Goal: Contribute content: Contribute content

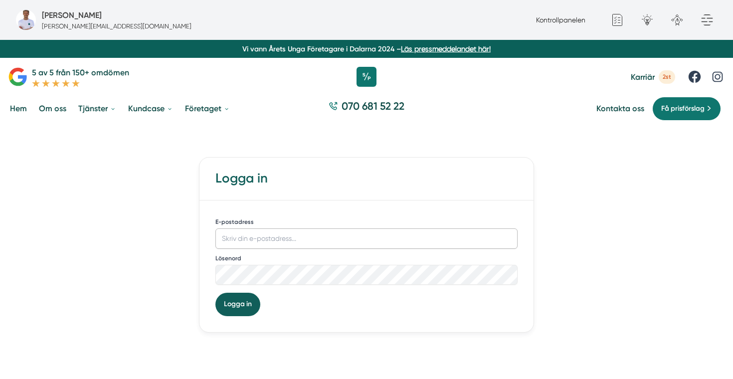
type input "[PERSON_NAME][EMAIL_ADDRESS][DOMAIN_NAME]"
click at [252, 306] on button "Logga in" at bounding box center [237, 304] width 45 height 23
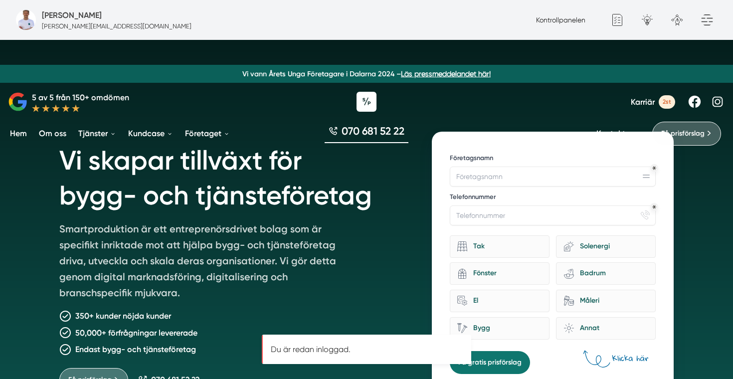
click at [549, 24] on div "Kontrollpanelen" at bounding box center [560, 19] width 57 height 11
click at [550, 23] on link "Kontrollpanelen" at bounding box center [560, 20] width 49 height 8
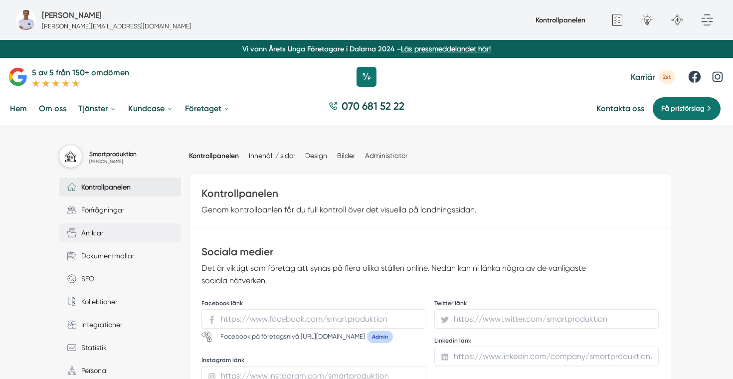
click at [104, 233] on link "Artiklar" at bounding box center [120, 232] width 122 height 19
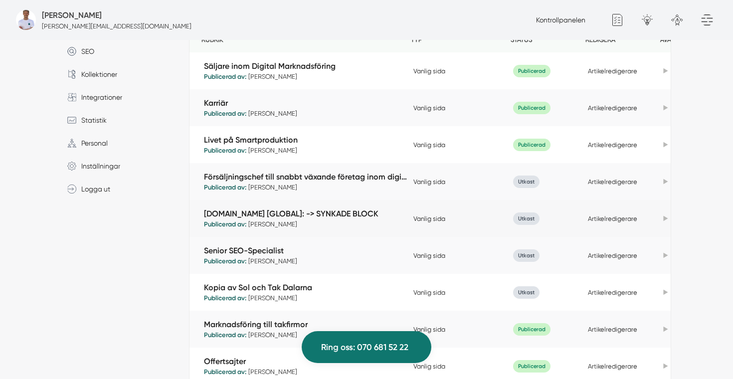
scroll to position [262, 0]
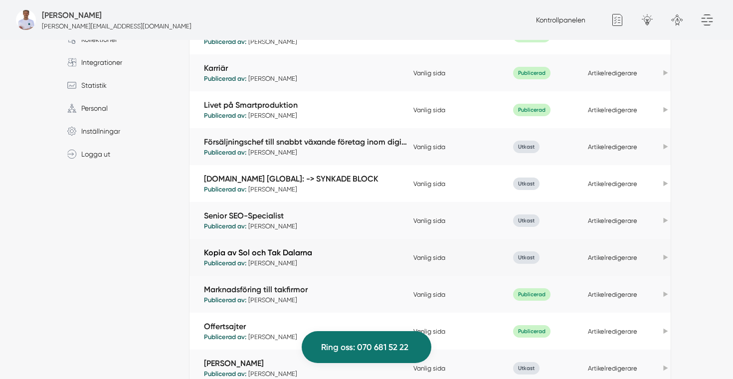
click at [281, 254] on link "Kopia av Sol och Tak Dalarna" at bounding box center [306, 252] width 204 height 11
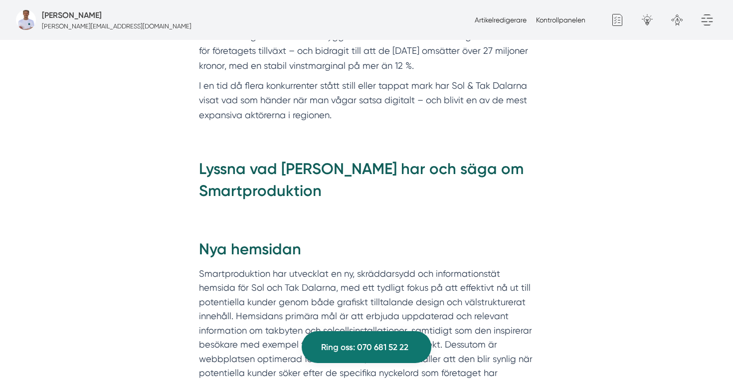
scroll to position [872, 0]
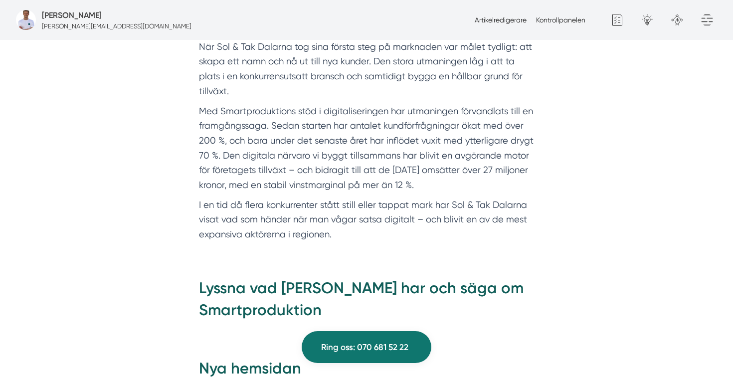
scroll to position [722, 0]
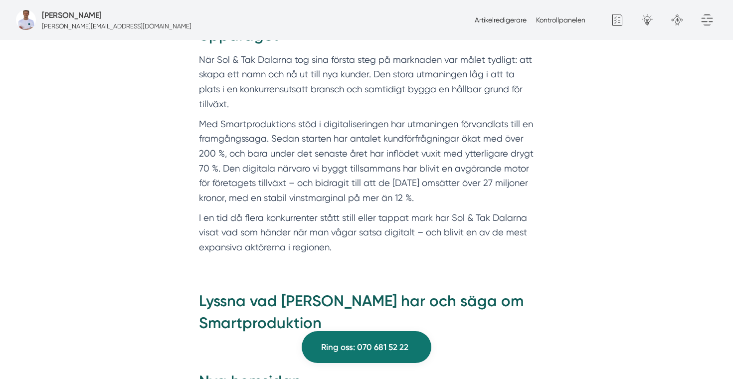
drag, startPoint x: 333, startPoint y: 237, endPoint x: 201, endPoint y: 46, distance: 232.0
click at [201, 46] on div "Uppdraget När Sol & Tak Dalarna tog sina första steg på marknaden var målet tyd…" at bounding box center [366, 139] width 335 height 230
copy div "När Sol & Tak Dalarna tog sina första steg på marknaden var målet tydligt: att …"
click at [419, 132] on p "Med Smartproduktions stöd i digitaliseringen har utmaningen förvandlats till en…" at bounding box center [366, 161] width 335 height 89
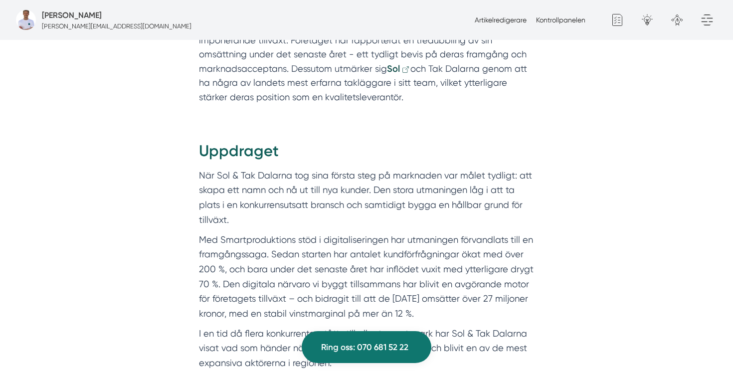
scroll to position [618, 0]
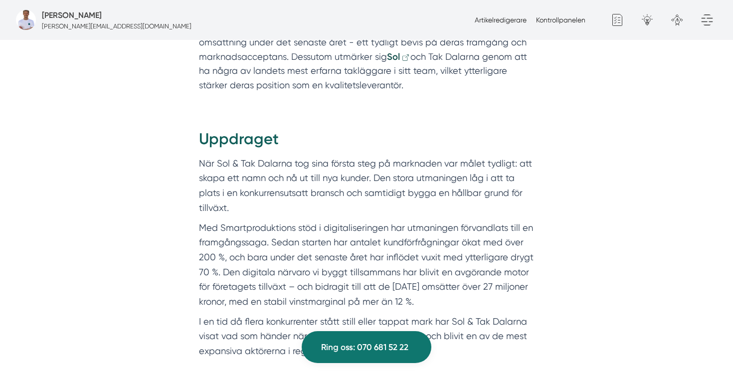
click at [328, 190] on p "När Sol & Tak Dalarna tog sina första steg på marknaden var målet tydligt: att …" at bounding box center [366, 185] width 335 height 59
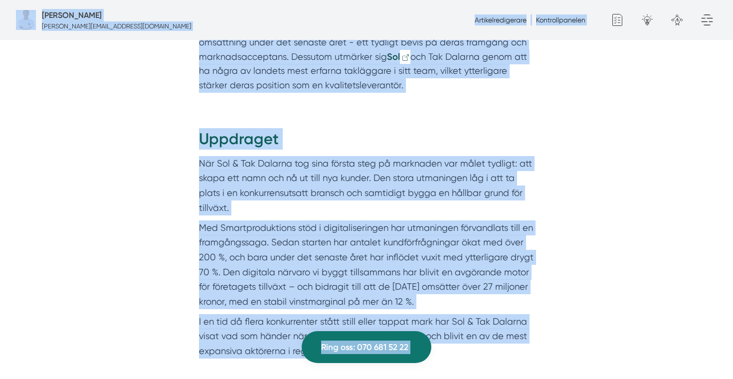
copy body "Fredrik Weberbauer fredrik.weberbauer@smartproduktion.se Artikelredigerare Kont…"
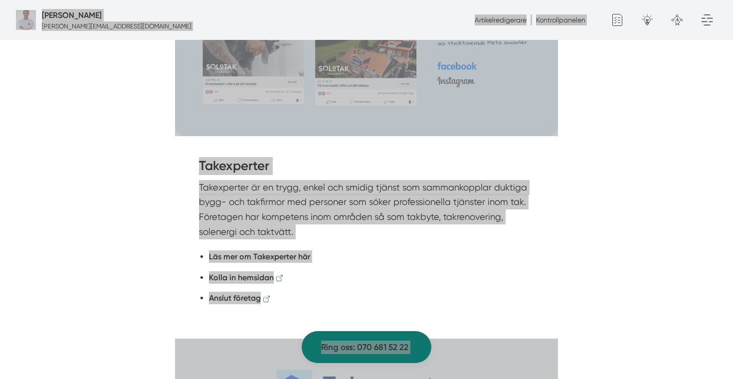
scroll to position [2075, 0]
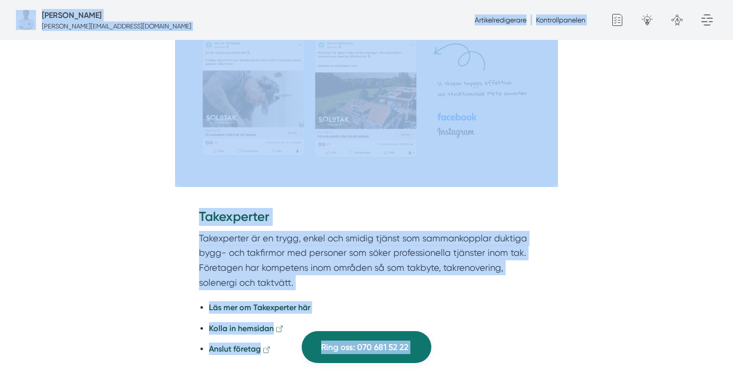
copy body "Fredrik Weberbauer fredrik.weberbauer@smartproduktion.se Artikelredigerare Kont…"
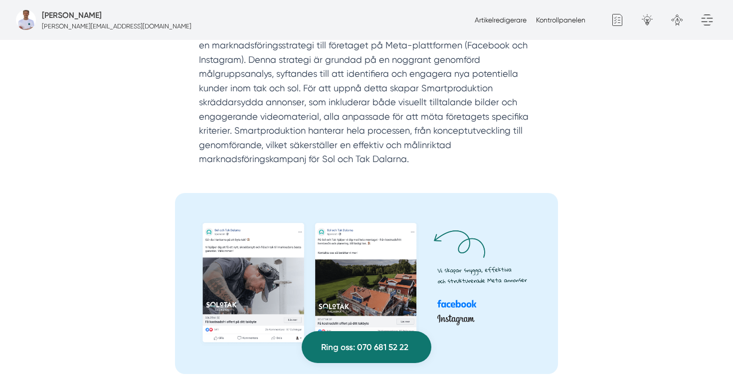
scroll to position [1507, 0]
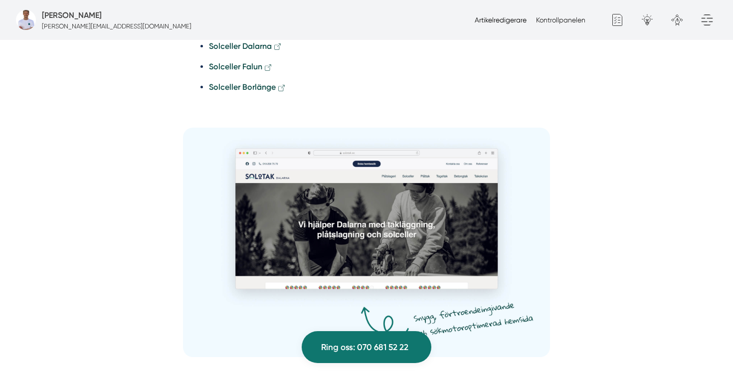
click at [487, 21] on link "Artikelredigerare" at bounding box center [501, 20] width 52 height 8
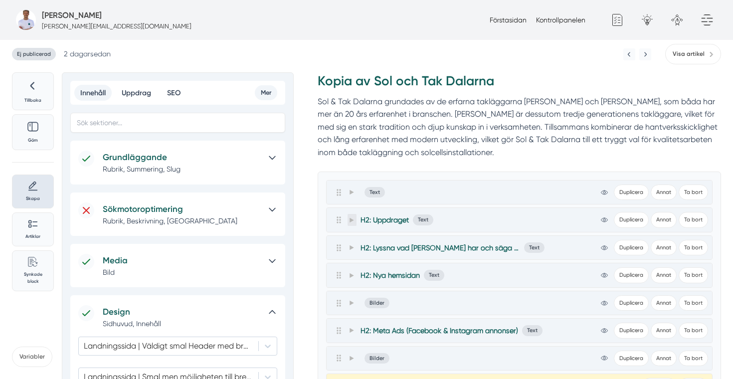
click at [350, 222] on span at bounding box center [352, 220] width 9 height 12
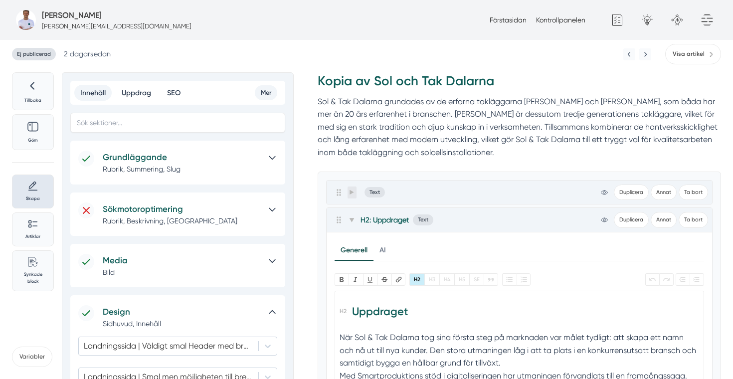
click at [349, 197] on span at bounding box center [352, 193] width 9 height 12
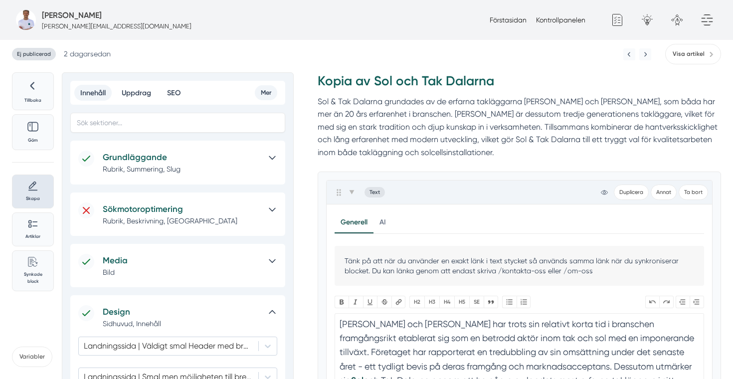
click at [271, 163] on div at bounding box center [269, 162] width 16 height 23
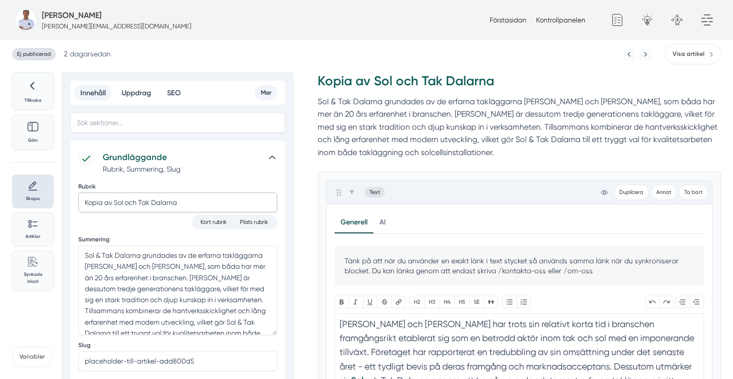
click at [194, 203] on input "Kopia av Sol och Tak Dalarna" at bounding box center [177, 202] width 199 height 20
paste input "Hur Sol & Tak Dalarna växte med Smartproduktion – från start till 27 Mkr på tre…"
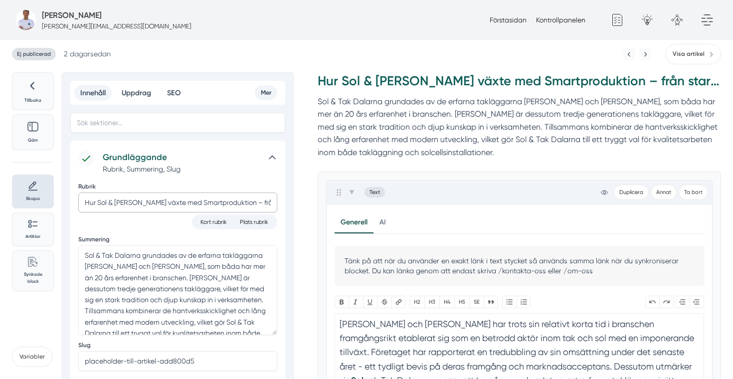
click at [139, 193] on input "Hur Sol & Tak Dalarna växte med Smartproduktion – från start till 27 Mkr på tre…" at bounding box center [177, 202] width 199 height 20
paste input "Så tredubblade Sol & Tak sin omsättning med Smartproduktion"
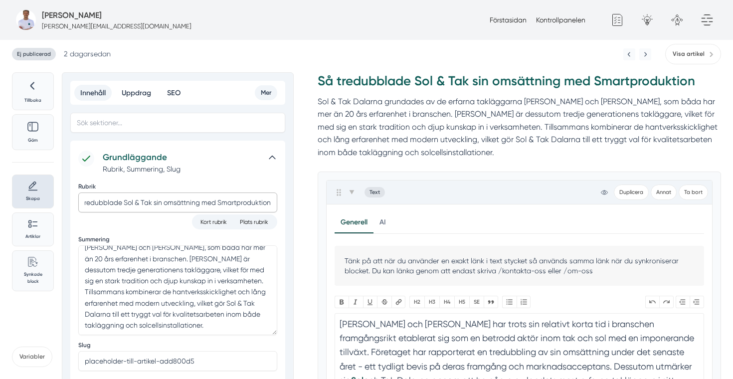
scroll to position [27, 0]
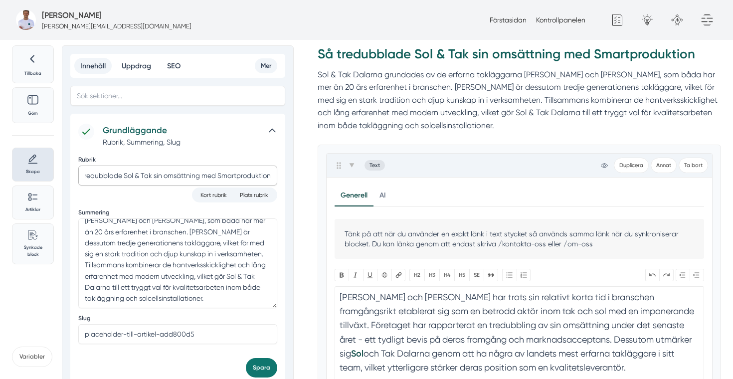
type input "Så tredubblade Sol & Tak sin omsättning med Smartproduktion"
click at [165, 283] on textarea "Sol & Tak Dalarna grundades av de erfarna takläggarna Felix och Markus, som båd…" at bounding box center [177, 263] width 199 height 90
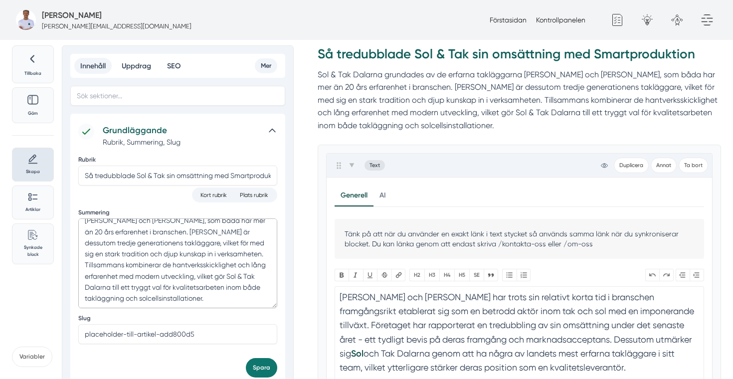
paste textarea "startades av två erfarna takläggare med över 20 års erfarenhet och en stark han…"
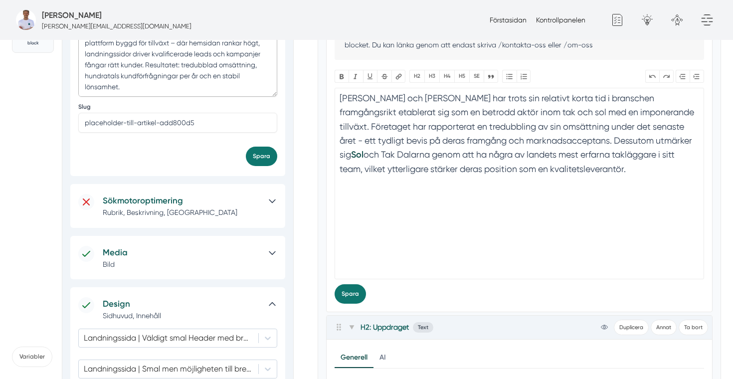
scroll to position [250, 0]
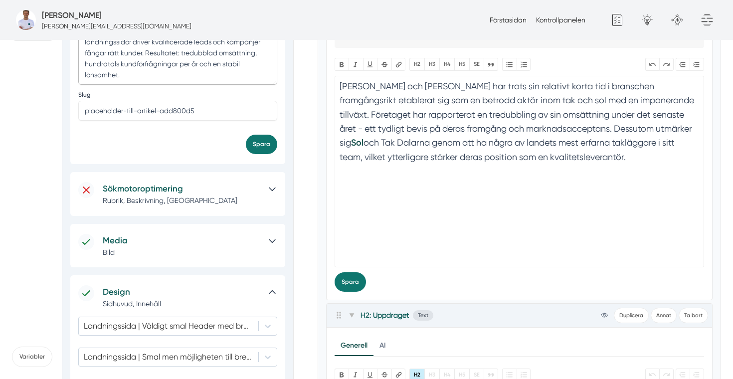
type textarea "Sol & Tak Dalarna startades av två erfarna takläggare med över 20 års erfarenhe…"
click at [270, 248] on div at bounding box center [269, 245] width 16 height 23
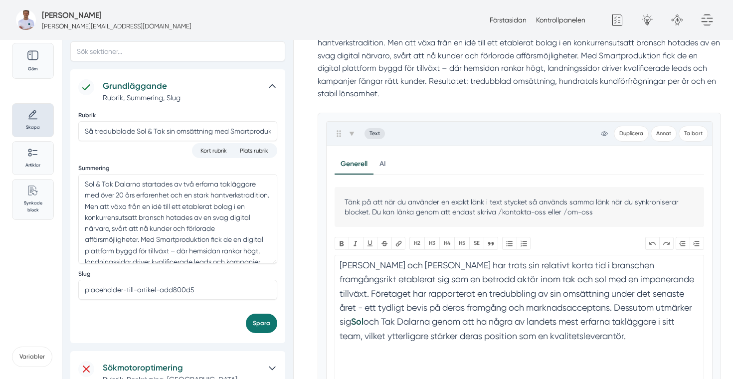
scroll to position [4, 0]
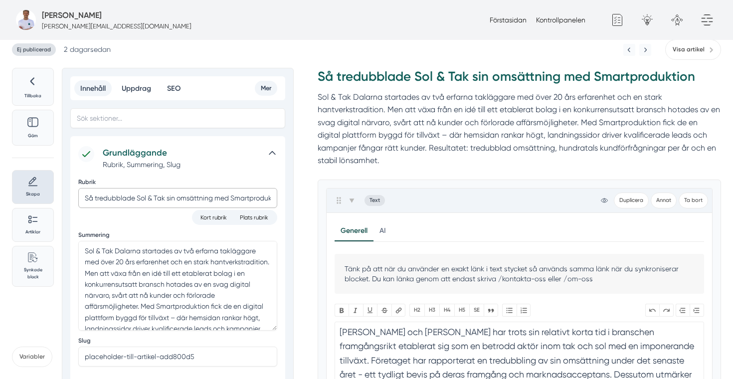
click at [148, 191] on input "Så tredubblade Sol & Tak sin omsättning med Smartproduktion" at bounding box center [177, 198] width 199 height 20
paste input "Hur Sol & Tak Dalarna växte från uppstart till 27 Mkr"
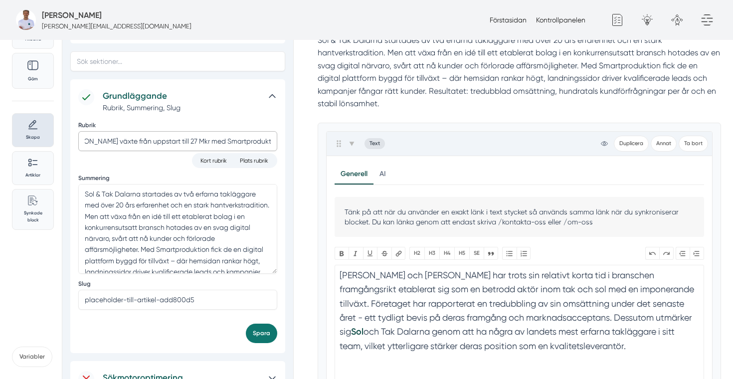
scroll to position [66, 0]
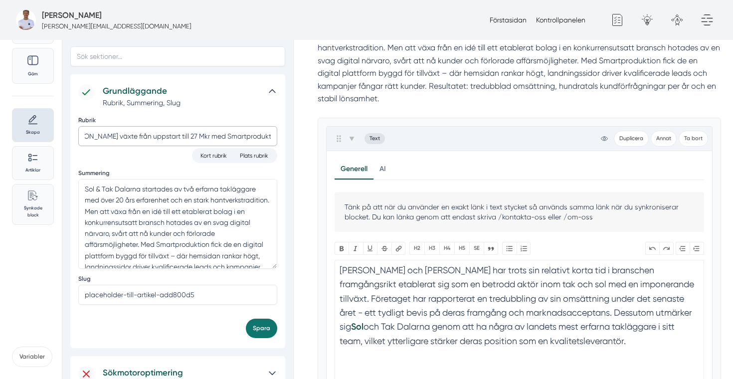
type input "Hur Sol & Tak Dalarna växte från uppstart till 27 Mkr med Smartproduktion"
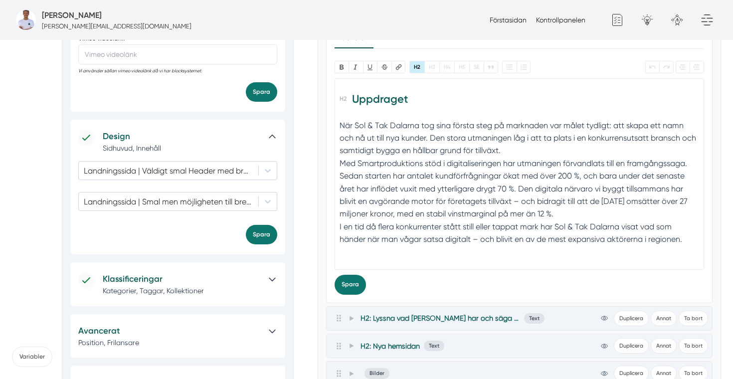
scroll to position [566, 0]
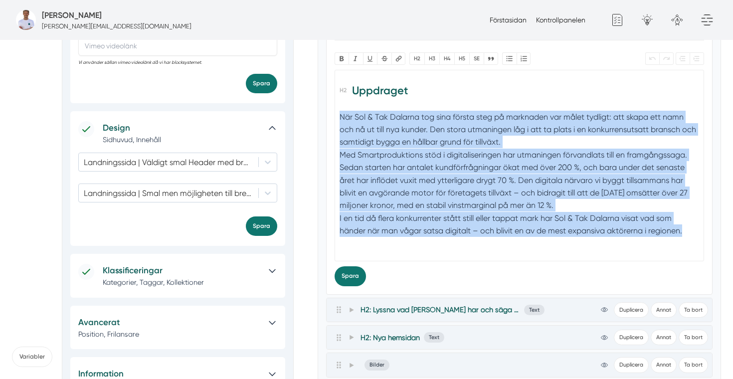
drag, startPoint x: 689, startPoint y: 232, endPoint x: 336, endPoint y: 119, distance: 370.1
click at [336, 119] on trix-editor "Uppdraget När Sol & Tak Dalarna tog sina första steg på marknaden var målet tyd…" at bounding box center [520, 165] width 370 height 191
paste trix-editor "<h2>Uppdraget</h2><h2>1. En stark start – men osynliga digitalt</h2><div>När So…"
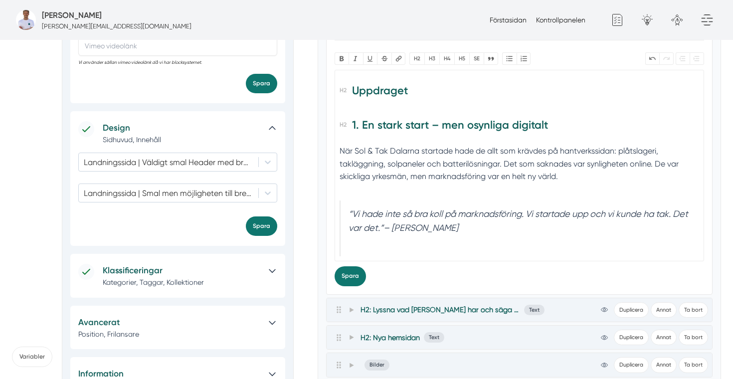
click at [350, 123] on h2 "1. En stark start – men osynliga digitalt" at bounding box center [519, 128] width 359 height 28
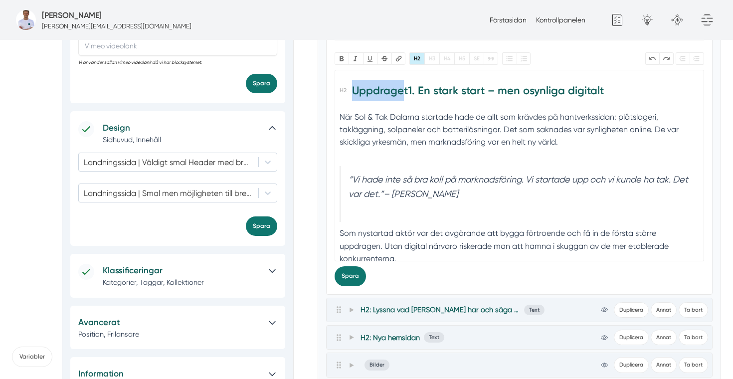
drag, startPoint x: 405, startPoint y: 89, endPoint x: 352, endPoint y: 89, distance: 53.4
click at [352, 89] on h2 "Uppdraget1. En stark start – men osynliga digitalt" at bounding box center [519, 94] width 359 height 28
click at [500, 94] on h2 "1. En stark start – men osynliga digitalt" at bounding box center [519, 94] width 359 height 28
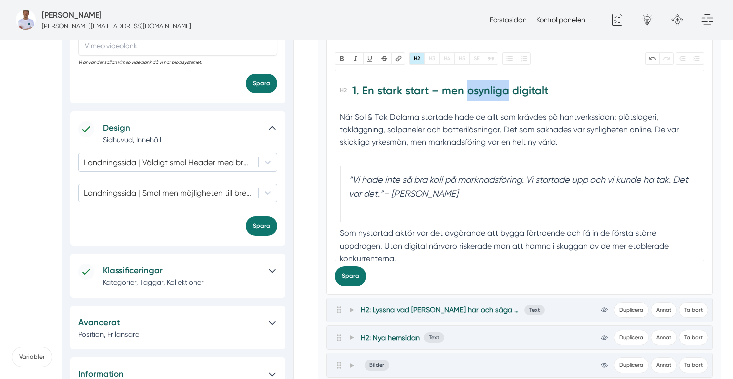
click at [500, 94] on h2 "1. En stark start – men osynliga digitalt" at bounding box center [519, 94] width 359 height 28
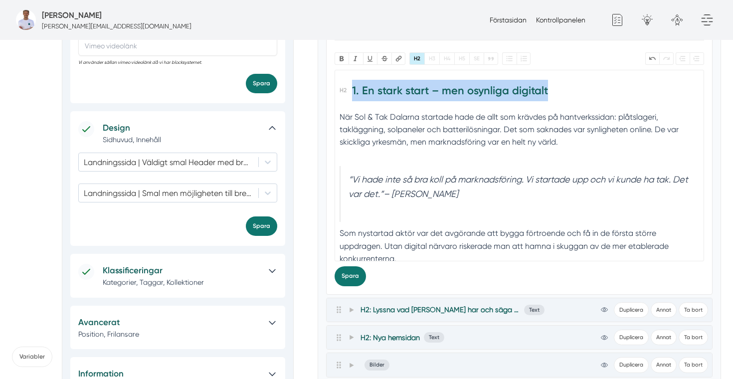
click at [500, 94] on h2 "1. En stark start – men osynliga digitalt" at bounding box center [519, 94] width 359 height 28
copy h2 "1. En stark start – men osynliga digitalt"
click at [469, 97] on h2 "1. En stark start – men osynliga digitalt" at bounding box center [519, 94] width 359 height 28
drag, startPoint x: 553, startPoint y: 91, endPoint x: 356, endPoint y: 85, distance: 196.6
click at [356, 85] on h2 "1. En stark start – men osynliga digitalt" at bounding box center [519, 94] width 359 height 28
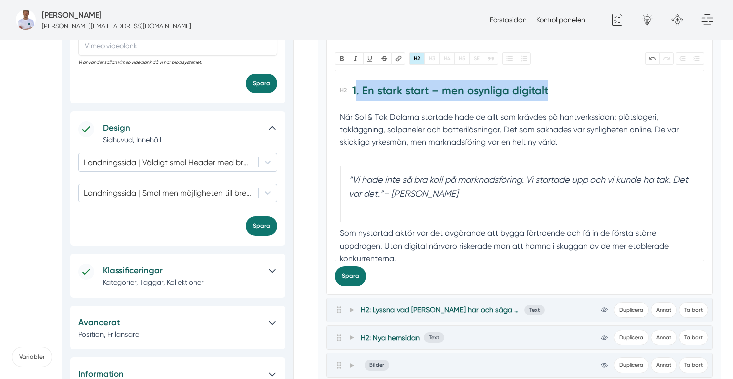
click at [439, 89] on h2 "1. En stark start – men osynliga digitalt" at bounding box center [519, 94] width 359 height 28
drag, startPoint x: 362, startPoint y: 89, endPoint x: 549, endPoint y: 88, distance: 187.0
click at [549, 88] on h2 "1. En stark start – men osynliga digitalt" at bounding box center [519, 94] width 359 height 28
paste trix-editor "<h2>1. <strong>Redo att växa, men osynliga online<br></strong><br></h2><div>När…"
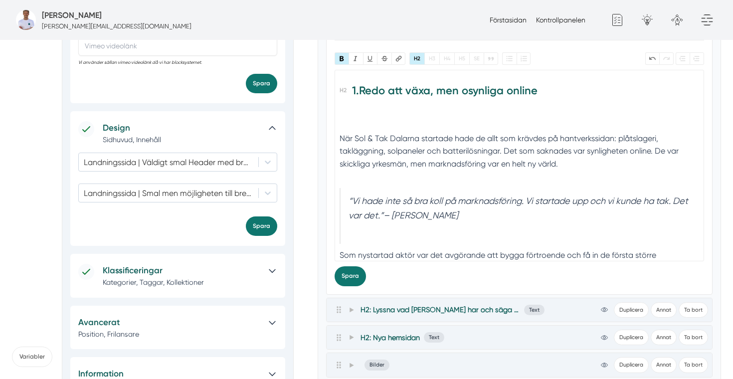
click at [468, 122] on h2 "1. Redo att växa, men osynliga online" at bounding box center [519, 105] width 359 height 50
type trix-editor "<h2>1. <strong>Redo att växa, men osynliga online</strong></h2><div>När Sol &am…"
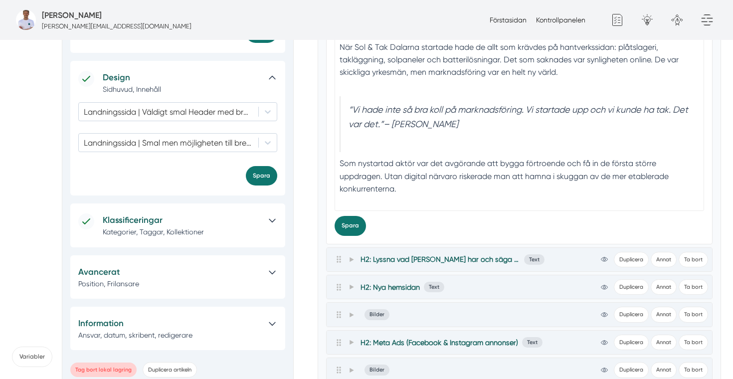
scroll to position [640, 0]
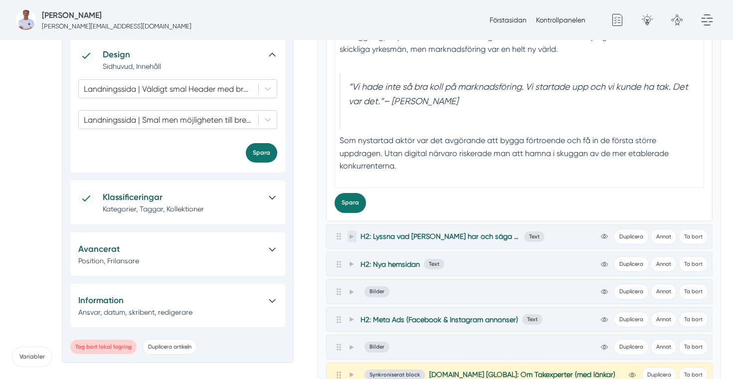
click at [351, 236] on icon at bounding box center [352, 236] width 4 height 5
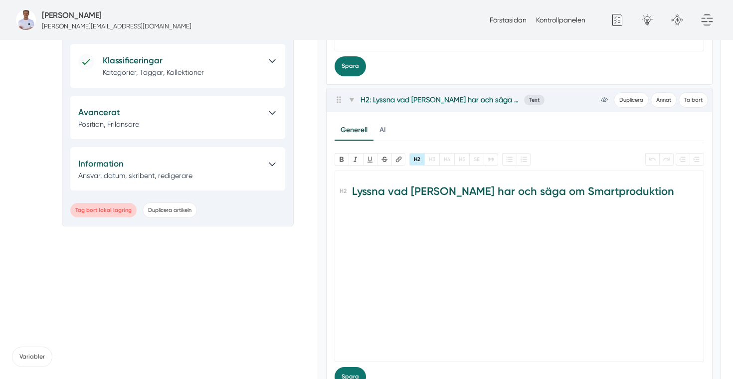
scroll to position [789, 0]
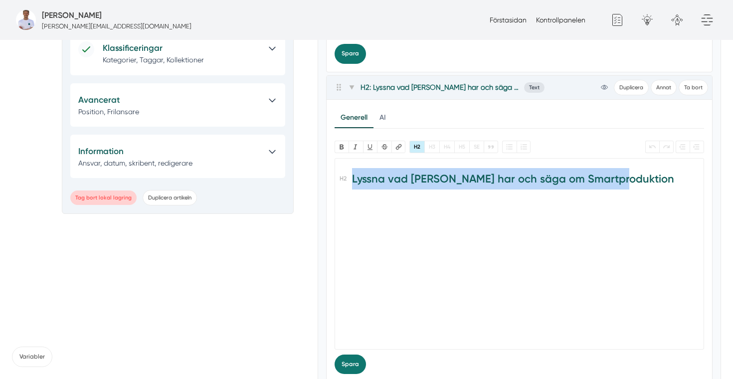
drag, startPoint x: 447, startPoint y: 219, endPoint x: 314, endPoint y: 162, distance: 144.5
click at [315, 162] on div "Tillbaka Göm Skapa Artiklar Common File Text Sync Streamline Icon: https://stre…" at bounding box center [366, 74] width 709 height 1583
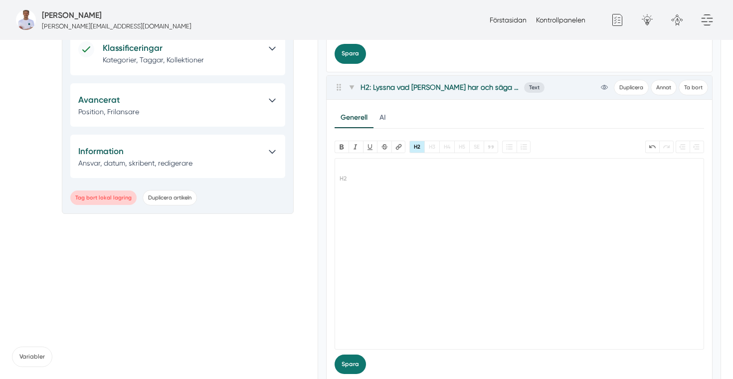
type trix-editor "<h2><br></h2>"
click at [690, 85] on button "Ta bort" at bounding box center [693, 87] width 29 height 15
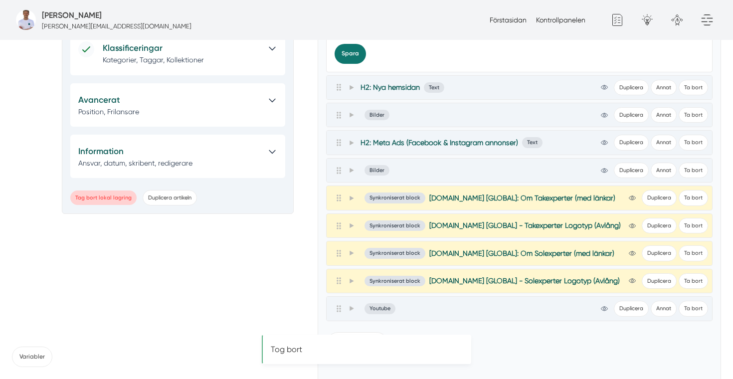
type input "Kopia av Sol och Tak Dalarna"
type textarea "Sol & Tak Dalarna grundades av de erfarna takläggarna Felix och Markus, som båd…"
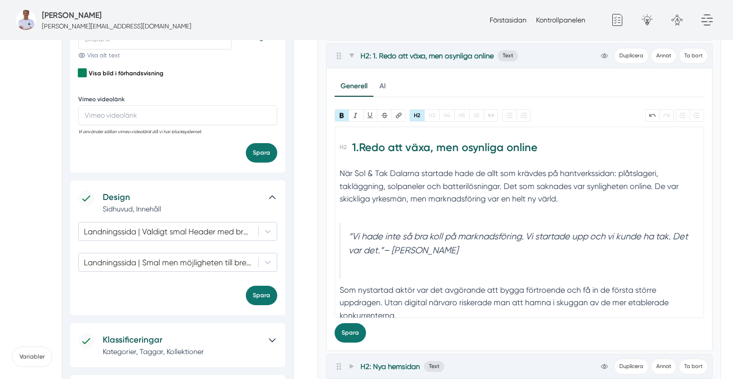
scroll to position [464, 0]
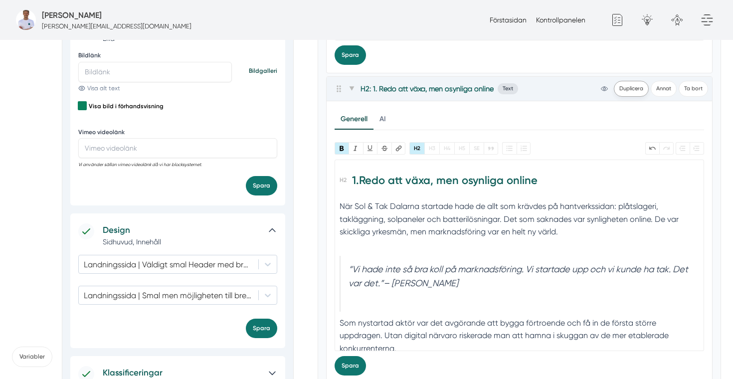
click at [632, 87] on span "Duplicera" at bounding box center [631, 88] width 35 height 15
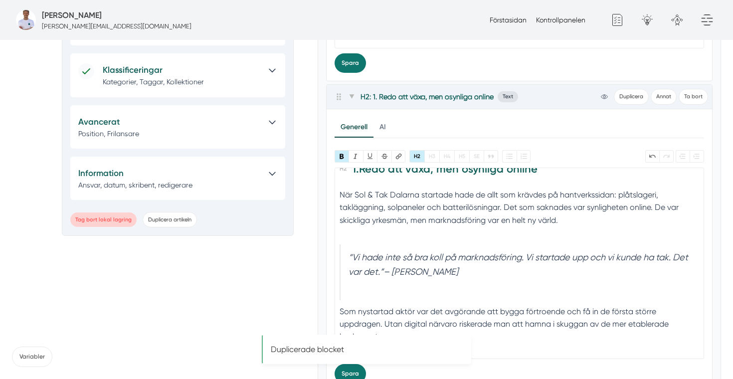
scroll to position [813, 0]
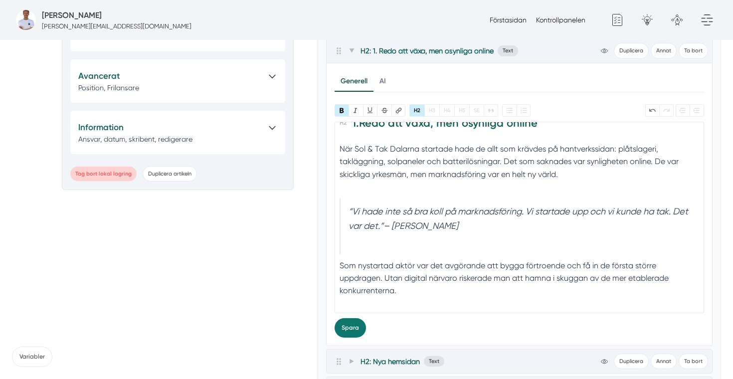
click at [440, 132] on h2 "1. Redo att växa, men osynliga online" at bounding box center [519, 126] width 359 height 28
click at [505, 132] on h2 "1. Redo att växa, men osynliga online" at bounding box center [519, 126] width 359 height 28
click at [514, 130] on h2 "1. Redo att växa, men osynliga online" at bounding box center [519, 126] width 359 height 28
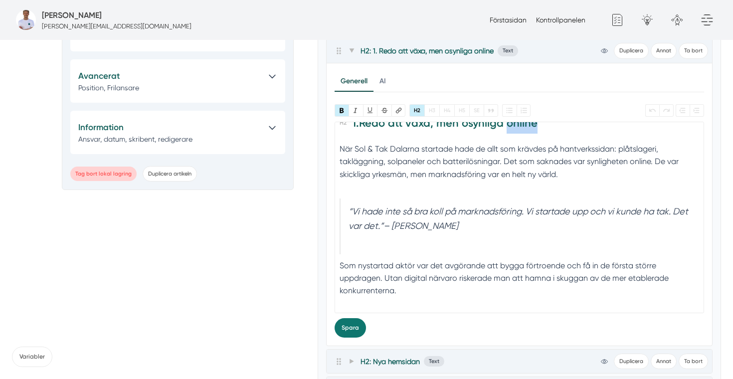
click at [514, 130] on h2 "1. Redo att växa, men osynliga online" at bounding box center [519, 126] width 359 height 28
paste trix-editor "<h2>2. Filosofin: de bygger – Smartproduktion sköter marknadsföringen</h2><div>…"
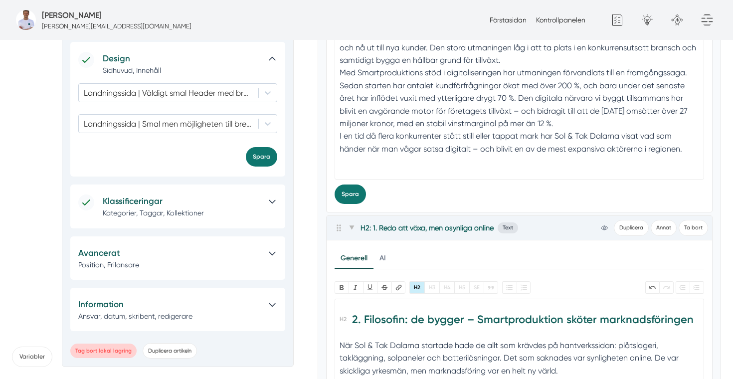
scroll to position [19, 0]
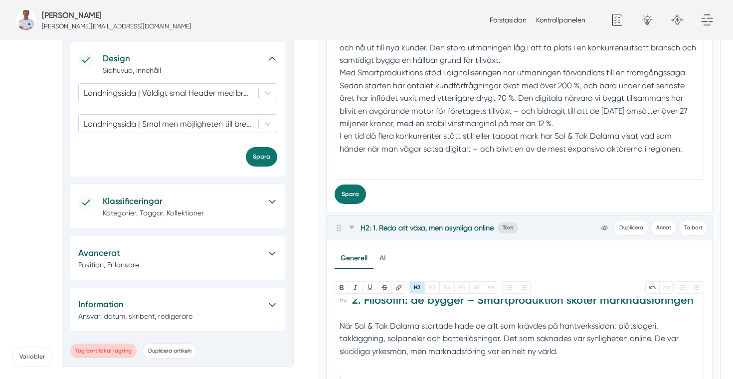
click at [448, 355] on div "När Sol & Tak Dalarna startade hade de allt som krävdes på hantverkssidan: plåt…" at bounding box center [519, 345] width 359 height 51
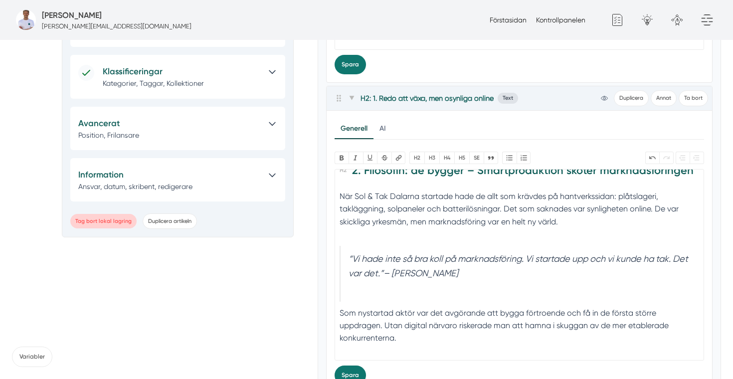
scroll to position [816, 0]
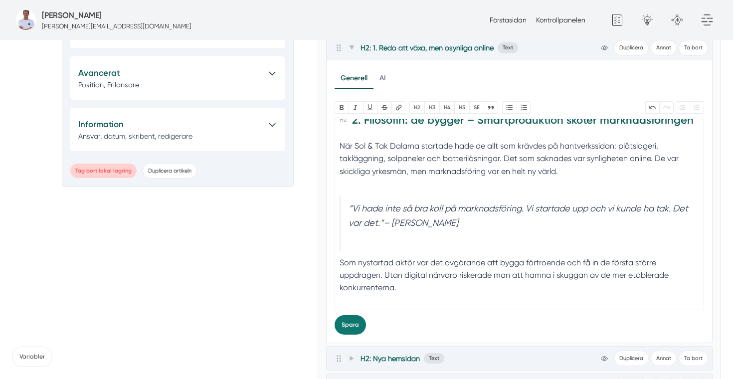
click at [450, 284] on div "Som nystartad aktör var det avgörande att bygga förtroende och få in de första …" at bounding box center [519, 281] width 359 height 51
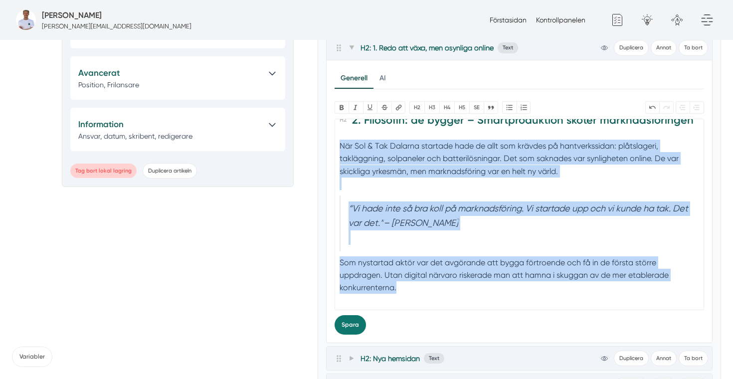
drag, startPoint x: 436, startPoint y: 292, endPoint x: 336, endPoint y: 152, distance: 172.3
click at [336, 152] on trix-editor "2. Filosofin: de bygger – Smartproduktion sköter marknadsföringen När Sol & Tak…" at bounding box center [520, 214] width 370 height 191
paste trix-editor "<h2>2. Filosofin: de bygger – Smartproduktion sköter marknadsföringen</h2><div>…"
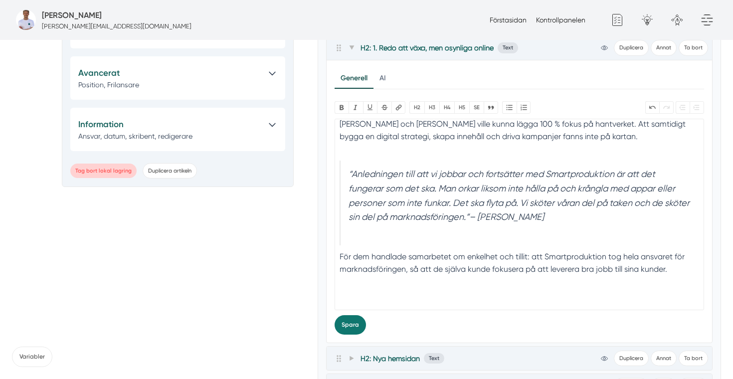
scroll to position [42, 0]
type trix-editor "<h2>2. Filosofin: de bygger – Smartproduktion sköter marknadsföringen</h2><div>…"
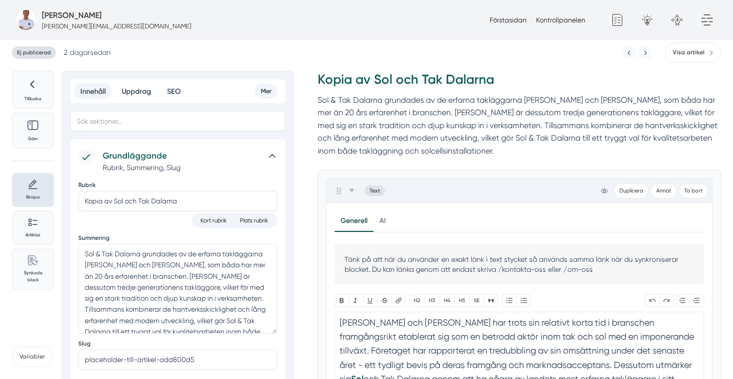
scroll to position [0, 0]
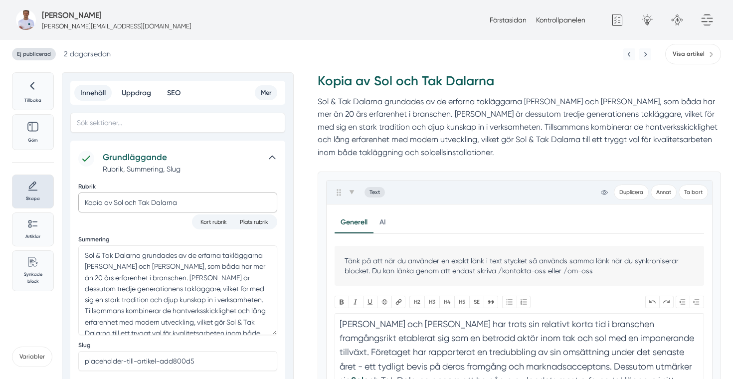
click at [152, 205] on input "Kopia av Sol och Tak Dalarna" at bounding box center [177, 202] width 199 height 20
paste input "Hur Sol & Tak Dalarna växte från uppstart till 27 Mkr med Smartproduktion"
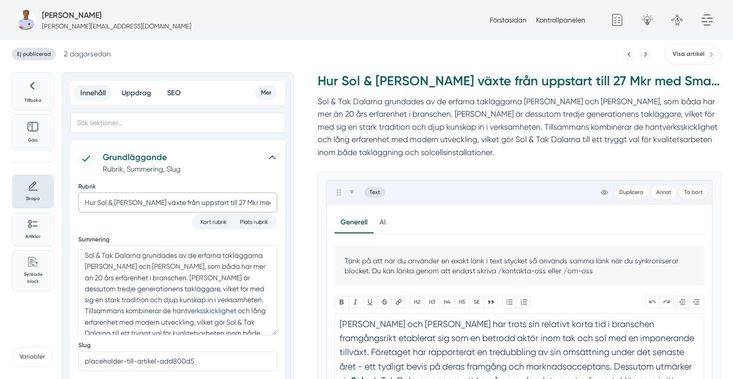
scroll to position [0, 48]
type input "Hur Sol & Tak Dalarna växte från uppstart till 27 Mkr med Smartproduktion"
click at [148, 302] on textarea "Sol & Tak Dalarna grundades av de erfarna takläggarna Felix och Markus, som båd…" at bounding box center [177, 290] width 199 height 90
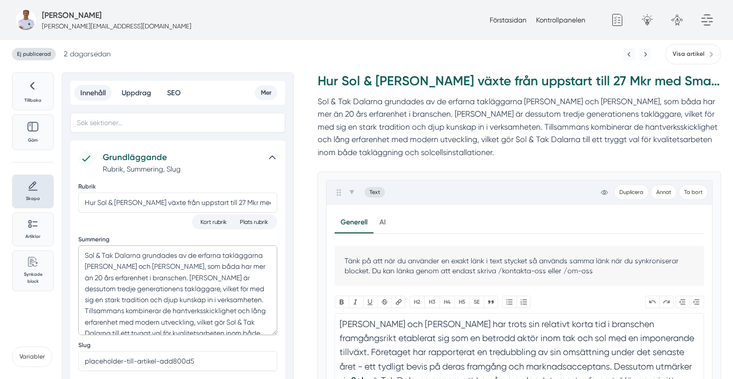
click at [148, 302] on textarea "Sol & Tak Dalarna grundades av de erfarna takläggarna Felix och Markus, som båd…" at bounding box center [177, 290] width 199 height 90
paste textarea "Felix och Markus startade Sol & Tak Dalarna 2022 med lång hantverkstradition me…"
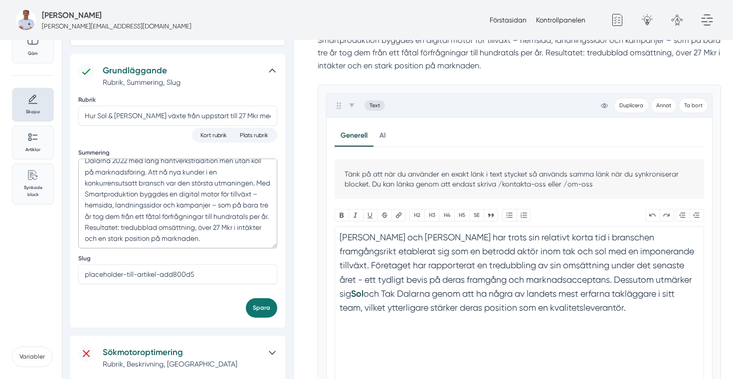
scroll to position [243, 0]
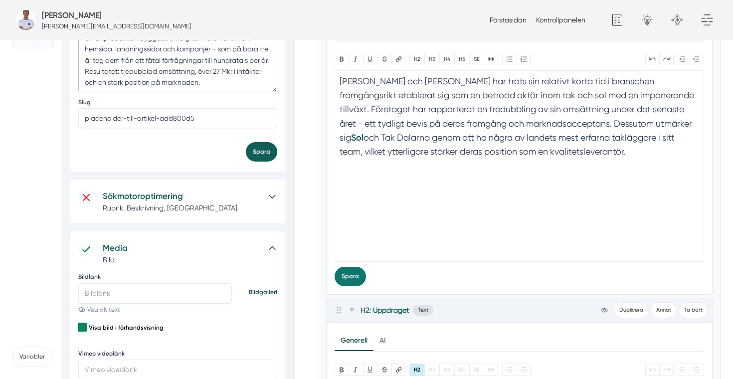
type textarea "Felix och Markus startade Sol & Tak Dalarna 2022 med lång hantverkstradition me…"
click at [263, 155] on button "Spara" at bounding box center [261, 151] width 31 height 19
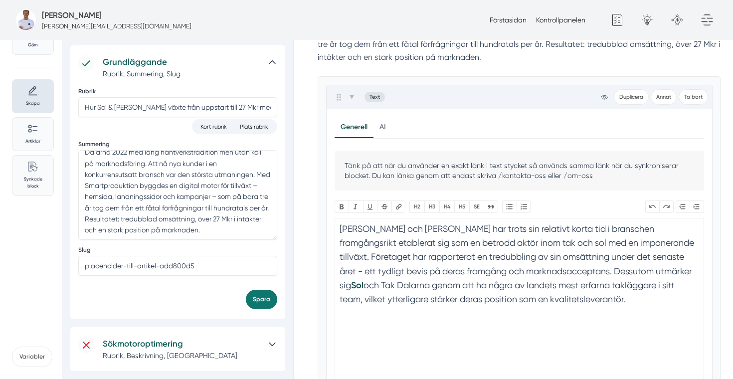
scroll to position [83, 0]
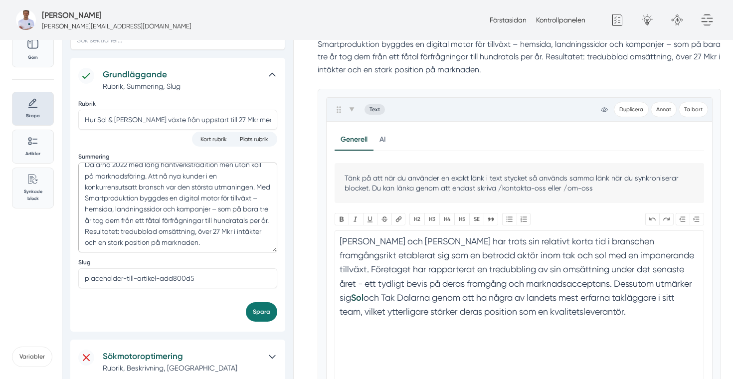
click at [204, 241] on textarea "Felix och Markus startade Sol & Tak Dalarna 2022 med lång hantverkstradition me…" at bounding box center [177, 208] width 199 height 90
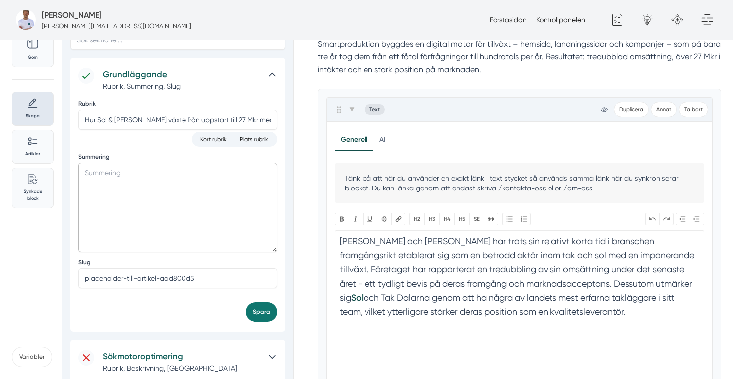
scroll to position [0, 0]
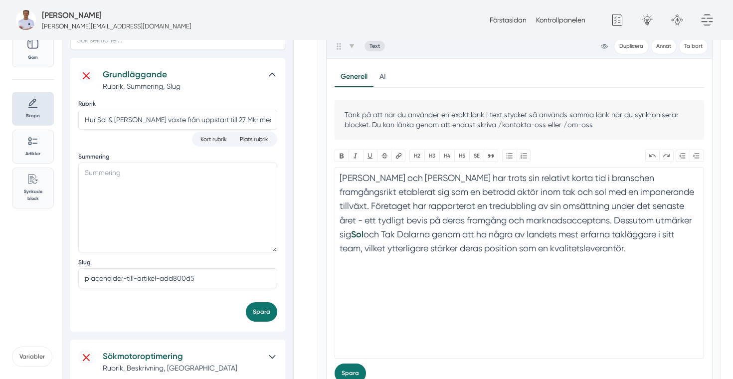
click at [415, 267] on trix-editor "Sol och Tak Dalarna har trots sin relativt korta tid i branschen framgångsrikt …" at bounding box center [520, 262] width 370 height 191
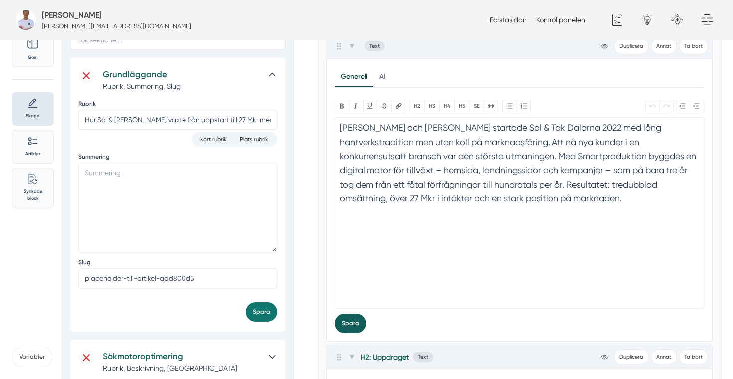
click at [356, 315] on button "Spara" at bounding box center [350, 323] width 31 height 19
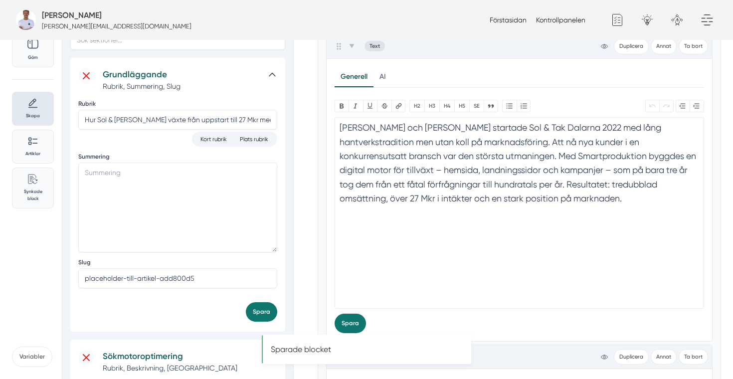
type textarea "Felix och Markus startade Sol & Tak Dalarna 2022 med lång hantverkstradition me…"
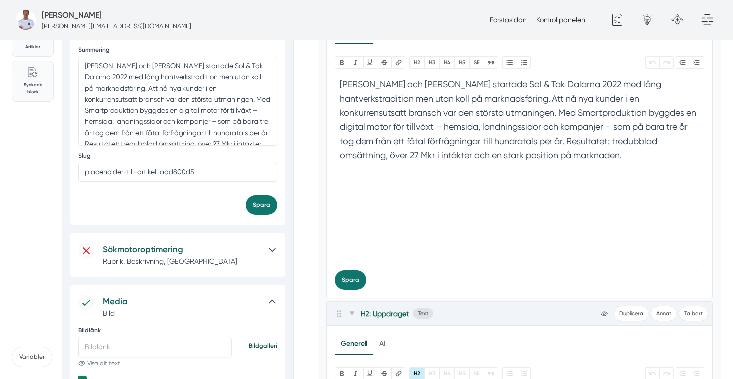
scroll to position [95, 0]
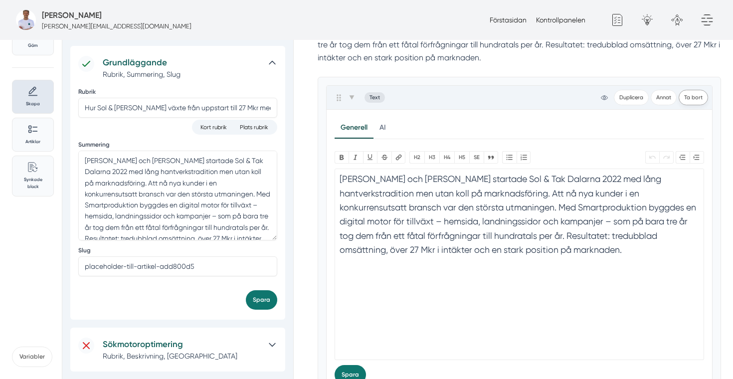
click at [697, 93] on button "Ta bort" at bounding box center [693, 97] width 29 height 15
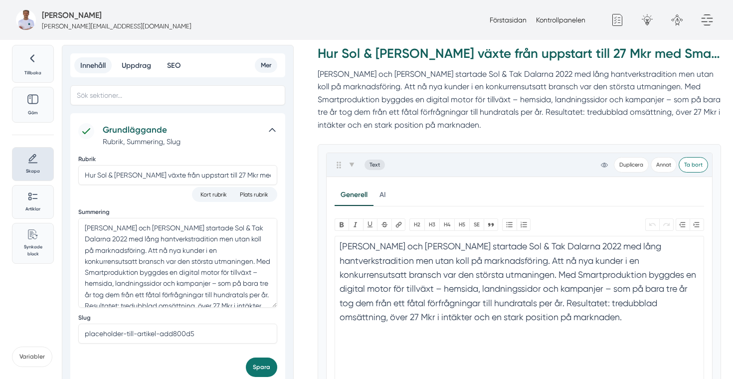
scroll to position [0, 0]
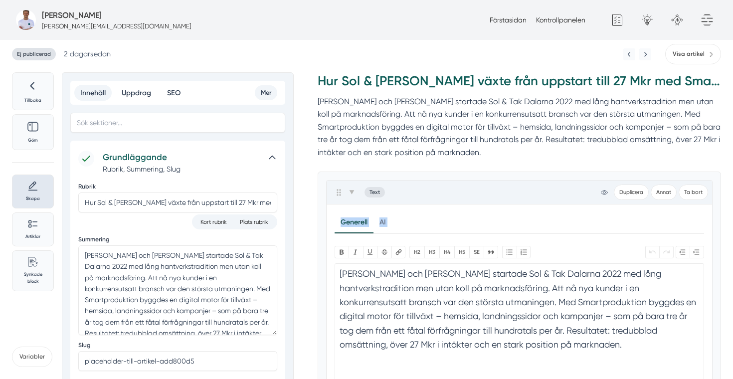
drag, startPoint x: 435, startPoint y: 197, endPoint x: 448, endPoint y: 275, distance: 78.9
click at [448, 275] on div "Text view-1 Duplicera Annat Ta bort Allmänt Design Kod Avancerat Förklaring av …" at bounding box center [519, 334] width 387 height 308
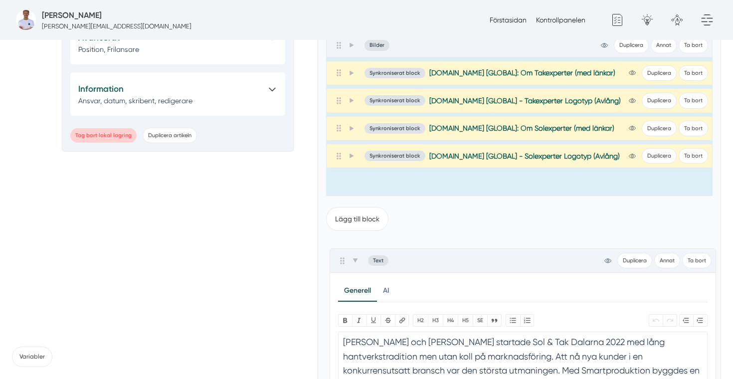
scroll to position [907, 0]
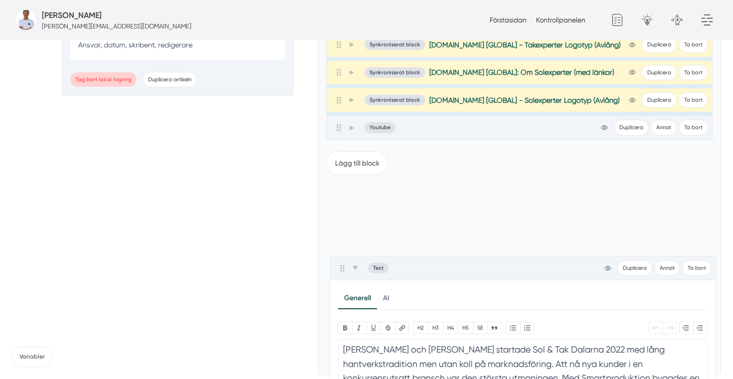
drag, startPoint x: 340, startPoint y: 194, endPoint x: 344, endPoint y: 272, distance: 77.9
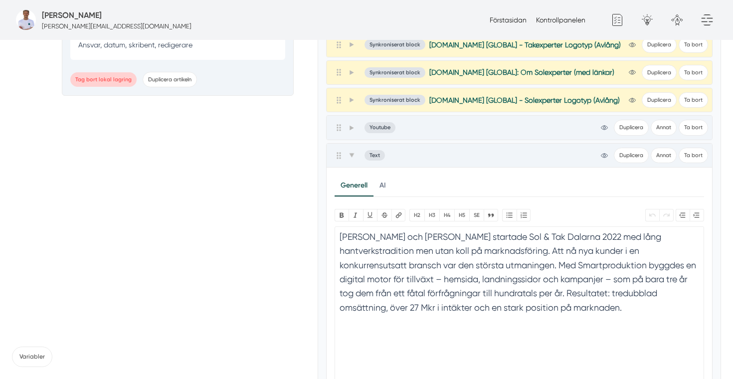
scroll to position [963, 0]
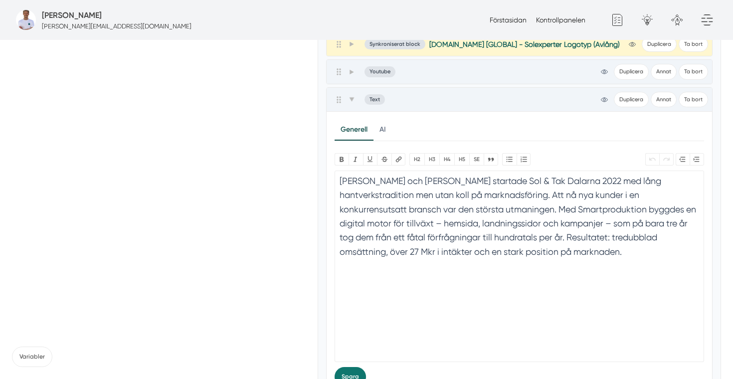
click at [430, 287] on trix-editor "Felix och Markus startade Sol & Tak Dalarna 2022 med lång hantverkstradition me…" at bounding box center [520, 266] width 370 height 191
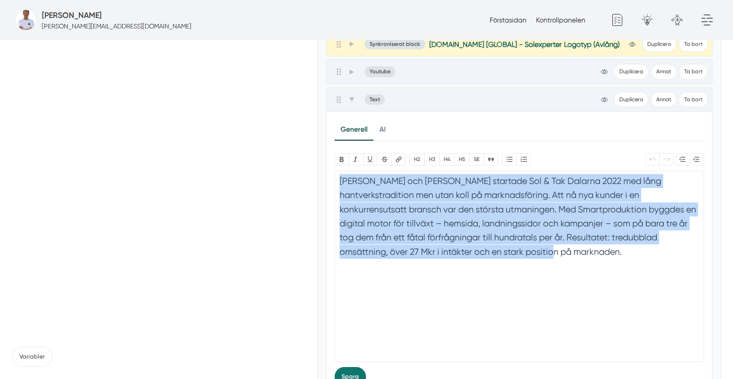
click at [430, 287] on trix-editor "Felix och Markus startade Sol & Tak Dalarna 2022 med lång hantverkstradition me…" at bounding box center [520, 266] width 370 height 191
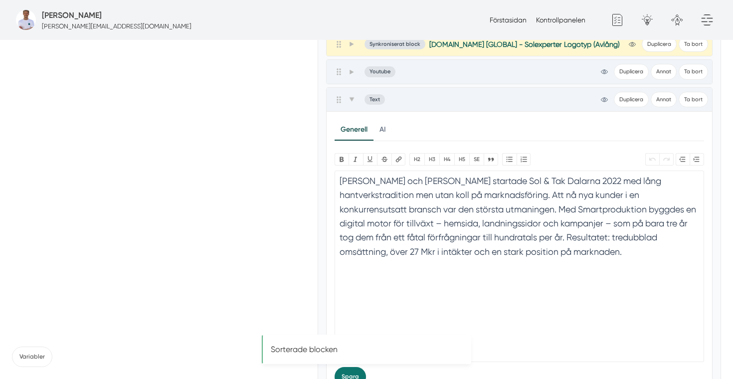
type trix-editor "<section><br></section>"
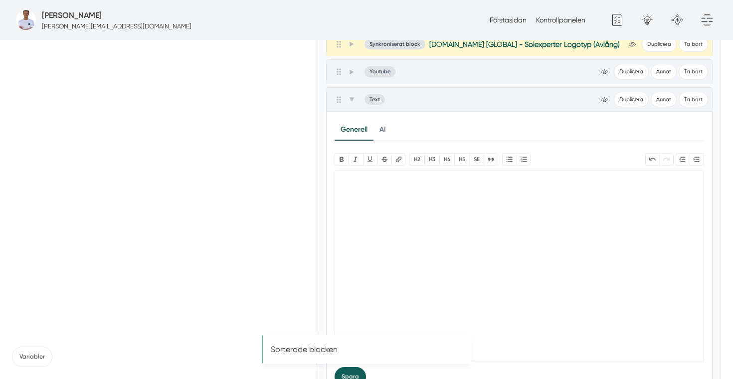
click at [352, 374] on button "Spara" at bounding box center [350, 376] width 31 height 19
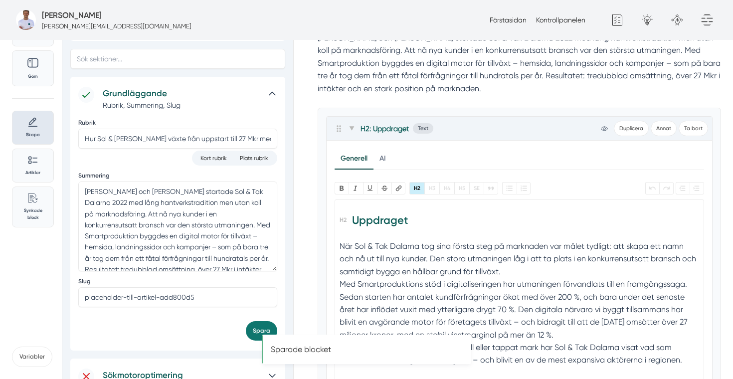
scroll to position [66, 0]
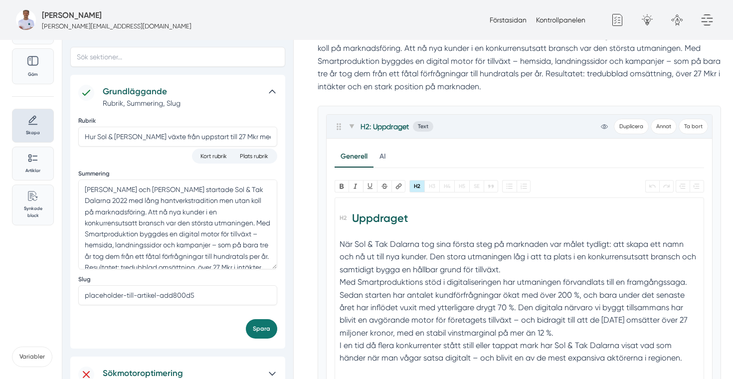
click at [419, 299] on div "Med Smartproduktions stöd i digitaliseringen har utmaningen förvandlats till en…" at bounding box center [519, 307] width 359 height 63
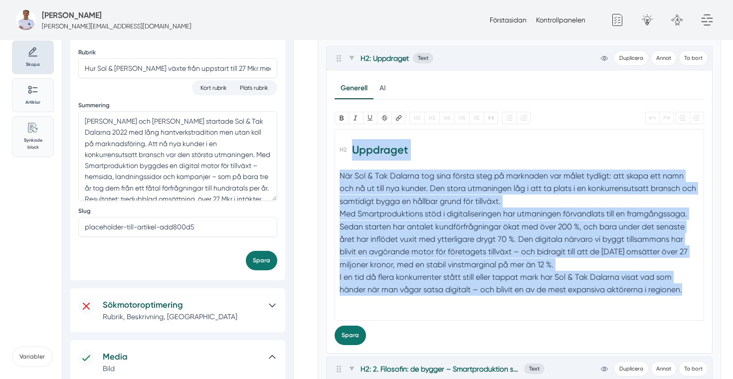
scroll to position [136, 0]
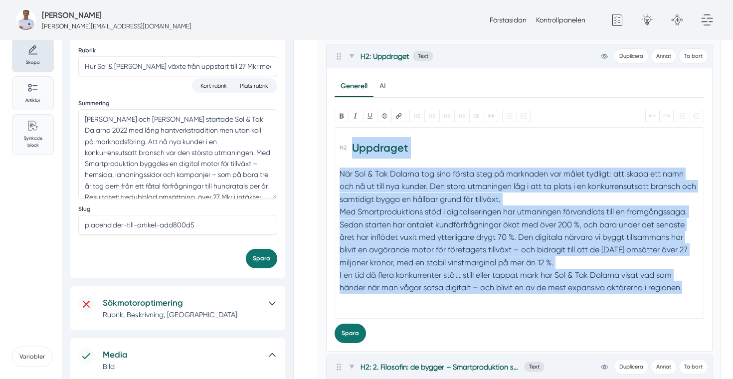
paste trix-editor "<h2><h2>1. En stark start, men osynliga digitalt</h2></h2><h2>När Sol &amp; Tak…"
click at [434, 244] on div "Med Smartproduktions stöd i digitaliseringen har utmaningen förvandlats till en…" at bounding box center [519, 236] width 359 height 63
drag, startPoint x: 690, startPoint y: 292, endPoint x: 337, endPoint y: 175, distance: 372.5
click at [337, 175] on trix-editor "Uppdraget När Sol & Tak Dalarna tog sina första steg på marknaden var målet tyd…" at bounding box center [520, 222] width 370 height 191
paste trix-editor "h2>1. En stark start, men osynliga digitalt</h2><div>När Sol &amp; Tak Dalarna …"
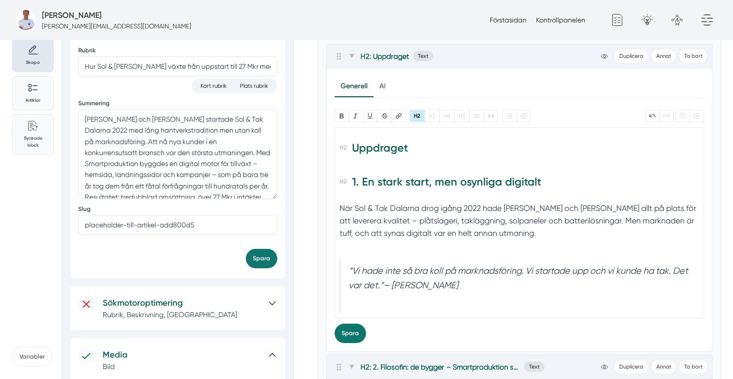
drag, startPoint x: 351, startPoint y: 180, endPoint x: 341, endPoint y: 140, distance: 41.7
click at [341, 139] on trix-editor "Uppdraget 1. En stark start, men osynliga digitalt När Sol & Tak Dalarna drog i…" at bounding box center [520, 222] width 370 height 191
click at [366, 147] on h2 "Uppdraget" at bounding box center [519, 151] width 359 height 28
drag, startPoint x: 417, startPoint y: 146, endPoint x: 288, endPoint y: 143, distance: 129.2
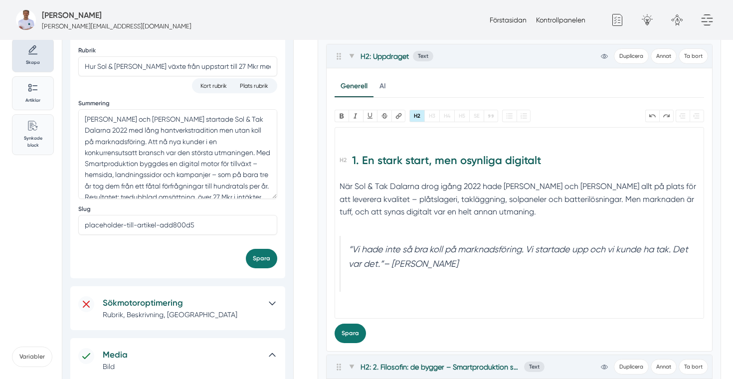
click at [342, 159] on h2 "1. En stark start, men osynliga digitalt" at bounding box center [519, 164] width 359 height 28
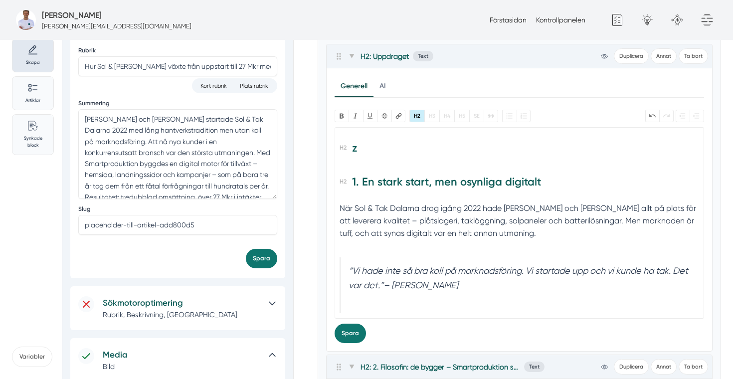
click at [518, 180] on h2 "1. En stark start, men osynliga digitalt" at bounding box center [519, 185] width 359 height 28
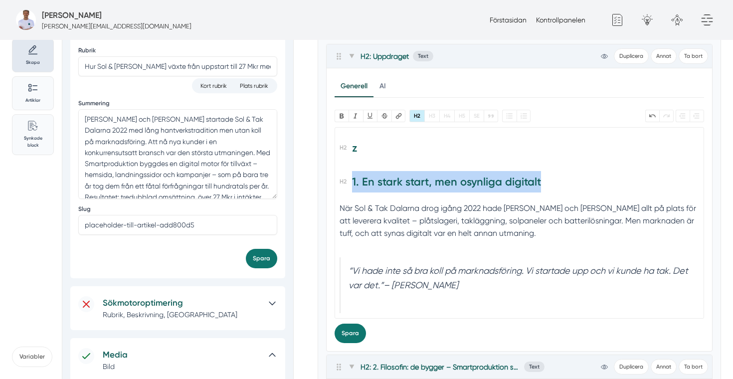
click at [518, 180] on h2 "1. En stark start, men osynliga digitalt" at bounding box center [519, 185] width 359 height 28
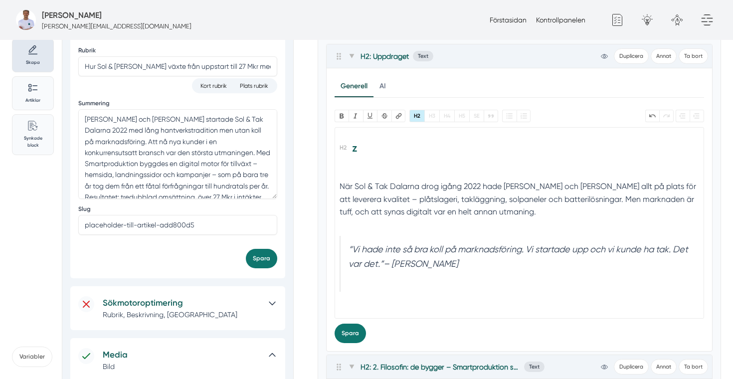
click at [386, 154] on h2 "z" at bounding box center [519, 151] width 359 height 28
paste trix-editor "<h2><br></h2><h2><h2>1. En stark start, men osynliga digitalt</h2></h2>"
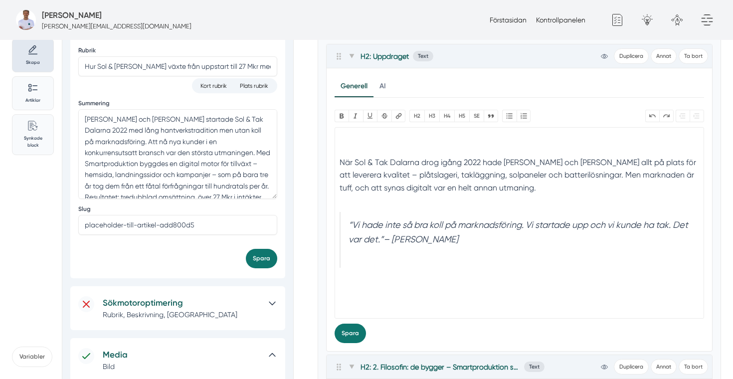
paste trix-editor "<h2>1. En stark start, men osynliga digitalt</h2>"
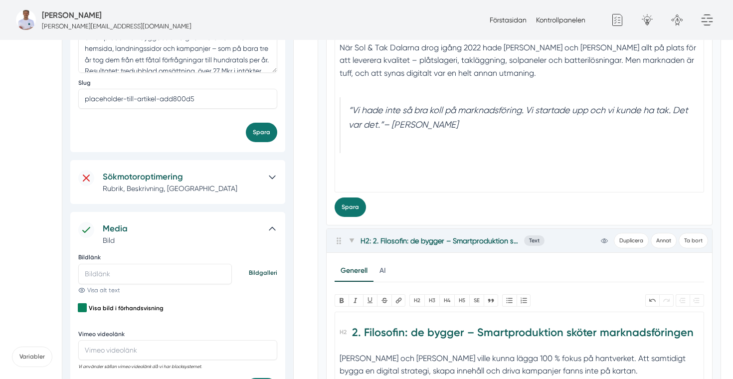
scroll to position [297, 0]
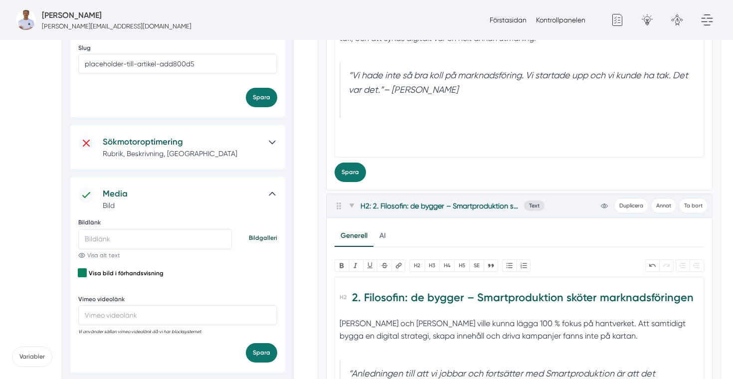
click at [381, 129] on trix-editor "1. En stark start, men osynliga digitalt När Sol & Tak Dalarna drog igång 2022 …" at bounding box center [520, 61] width 370 height 191
click at [375, 140] on trix-editor "1. En stark start, men osynliga digitalt När Sol & Tak Dalarna drog igång 2022 …" at bounding box center [520, 61] width 370 height 191
type trix-editor "<h2>1. En stark start, men osynliga digitalt</h2><div>När Sol &amp; Tak Dalarna…"
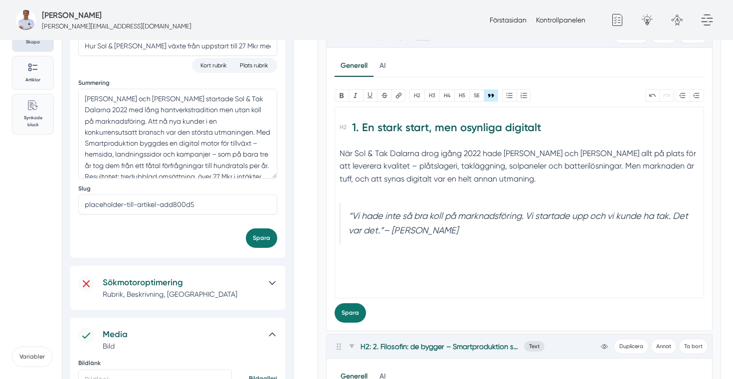
scroll to position [215, 0]
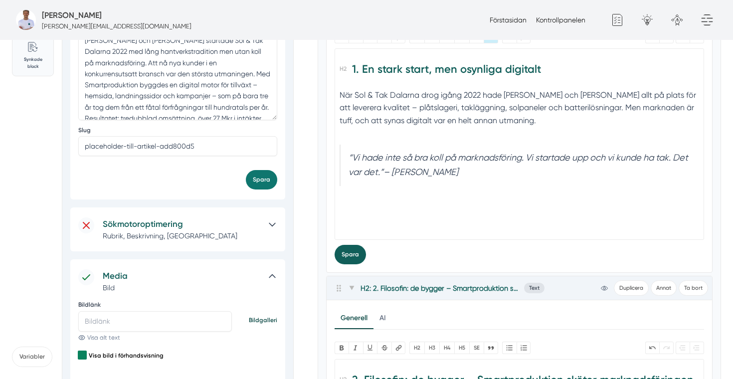
click at [352, 254] on button "Spara" at bounding box center [350, 254] width 31 height 19
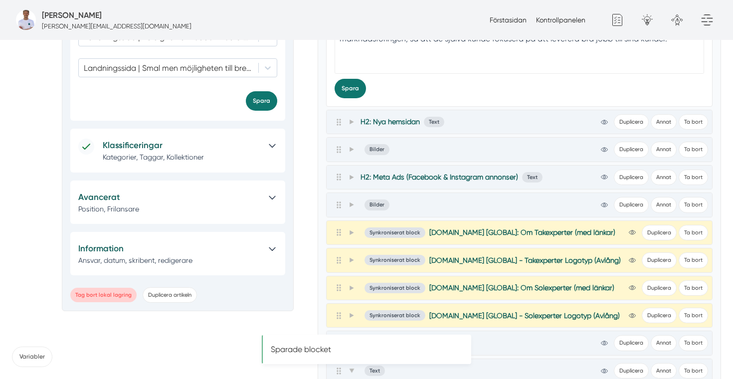
scroll to position [685, 0]
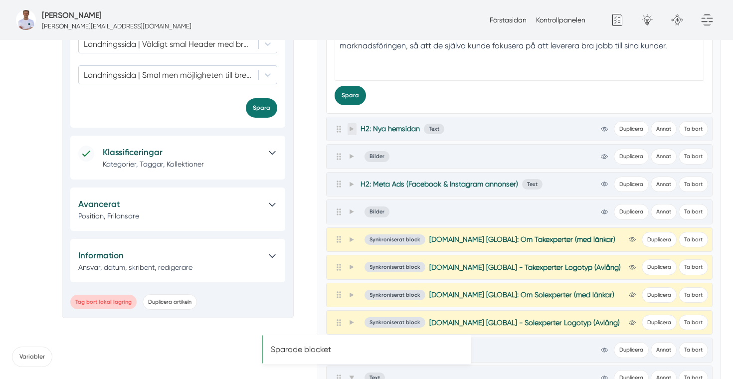
click at [355, 132] on span at bounding box center [352, 129] width 9 height 12
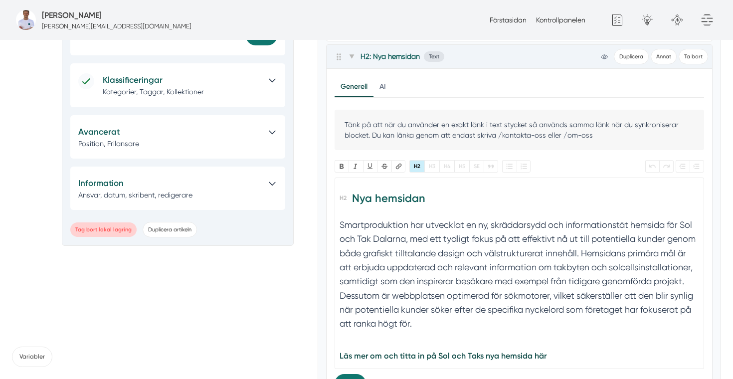
scroll to position [816, 0]
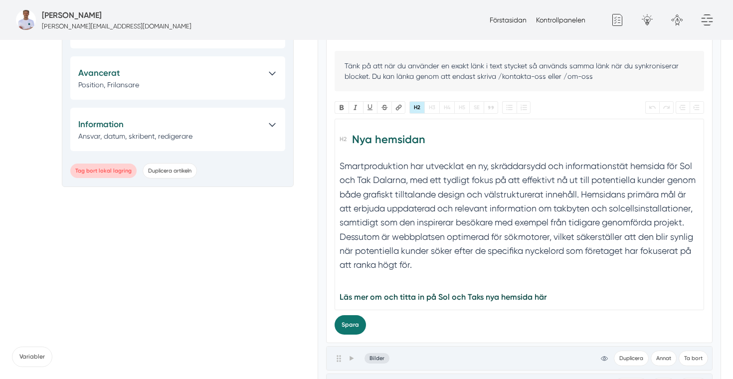
click at [432, 143] on h2 "Nya hemsidan" at bounding box center [519, 143] width 359 height 28
paste trix-editor "<h2>3. En digital motor för tillväxt</h2><section>Smartproduktion har utvecklat…"
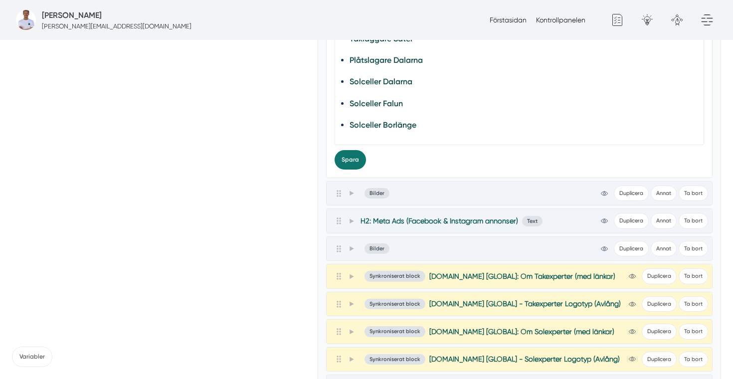
scroll to position [981, 0]
click at [434, 127] on li "Solceller Borlänge" at bounding box center [519, 124] width 339 height 13
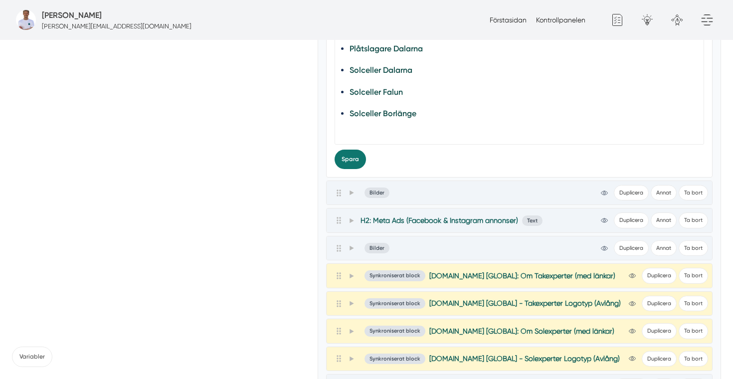
scroll to position [366, 0]
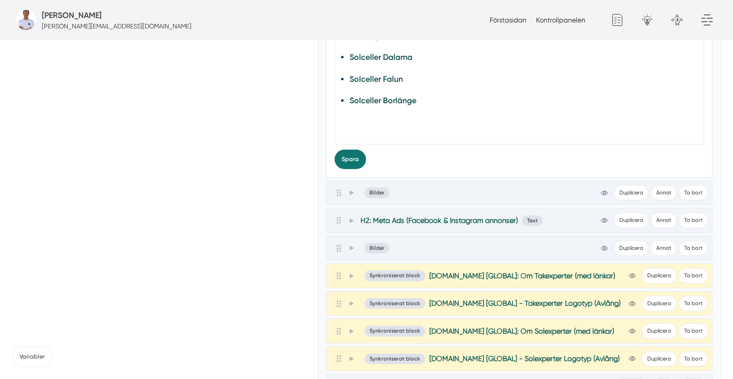
paste trix-editor "em>“Det svåraste var egentligen att skapa sig ett namn och få tag i nya kunder.…"
type trix-editor "<h2>3. En digital motor för tillväxt</h2><section>Smartproduktion har utvecklat…"
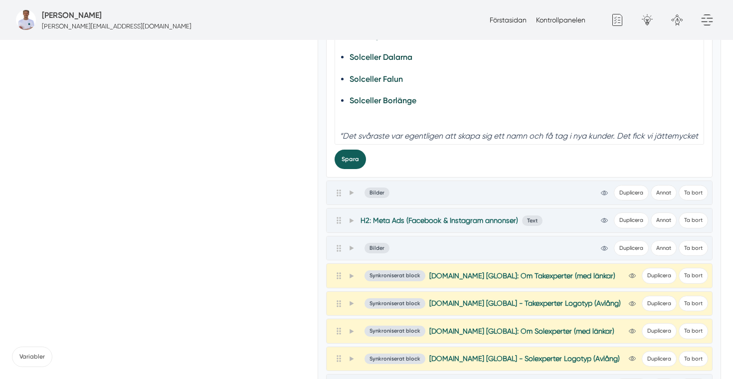
click at [357, 158] on button "Spara" at bounding box center [350, 159] width 31 height 19
click at [351, 196] on span at bounding box center [352, 193] width 9 height 12
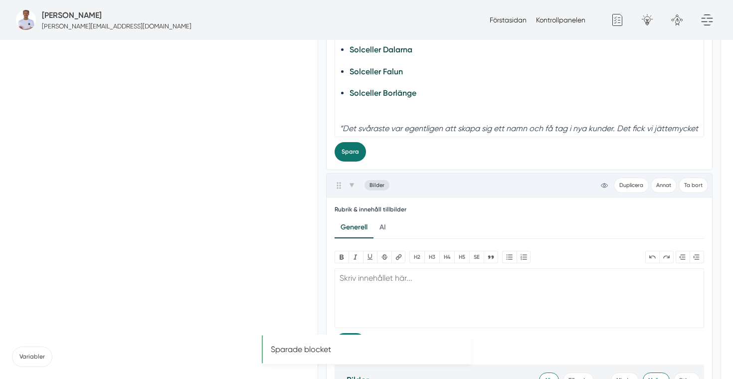
scroll to position [982, 0]
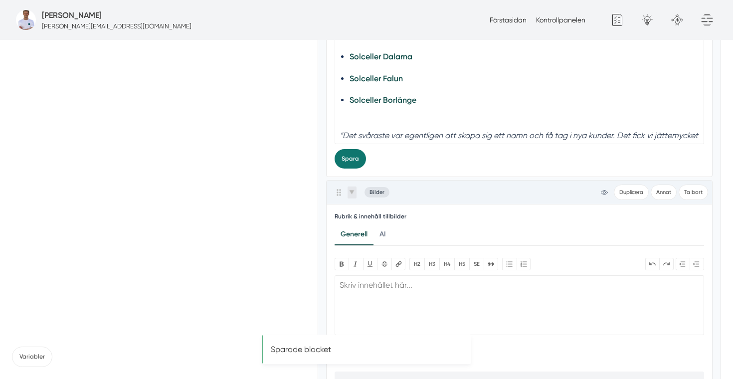
click at [350, 191] on icon at bounding box center [352, 192] width 5 height 4
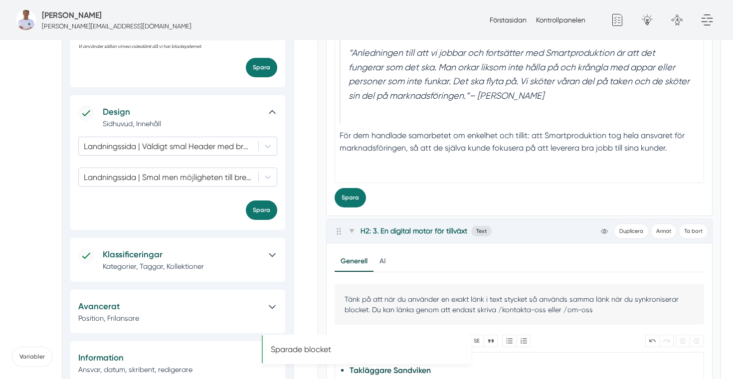
scroll to position [0, 0]
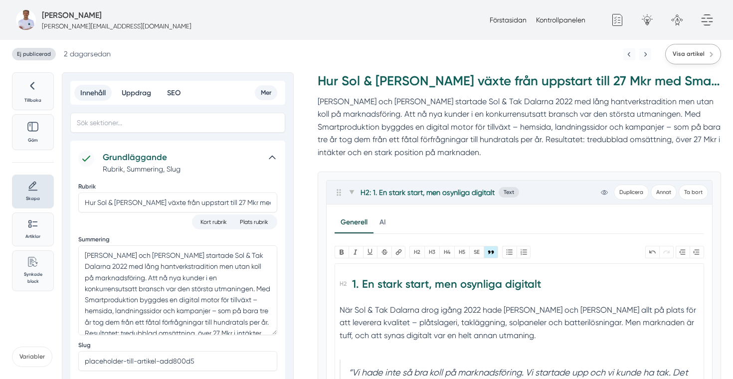
click at [699, 54] on span "Visa artikel" at bounding box center [689, 53] width 32 height 9
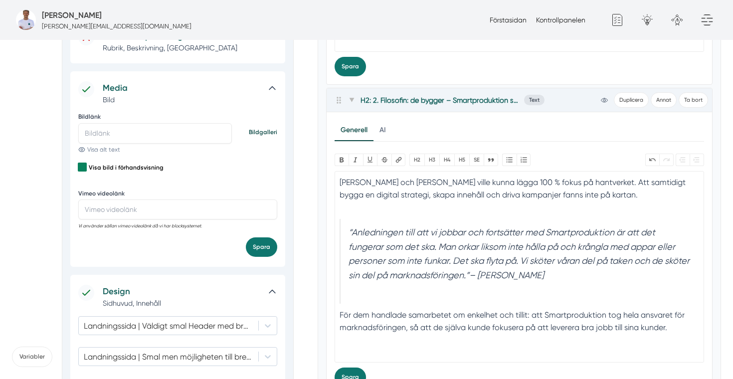
scroll to position [484, 0]
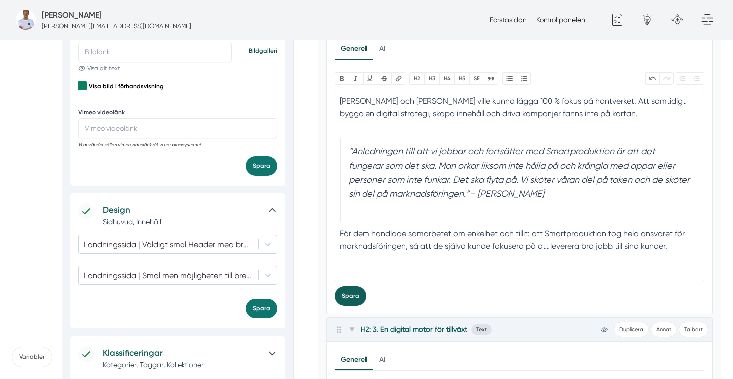
click at [346, 294] on button "Spara" at bounding box center [350, 295] width 31 height 19
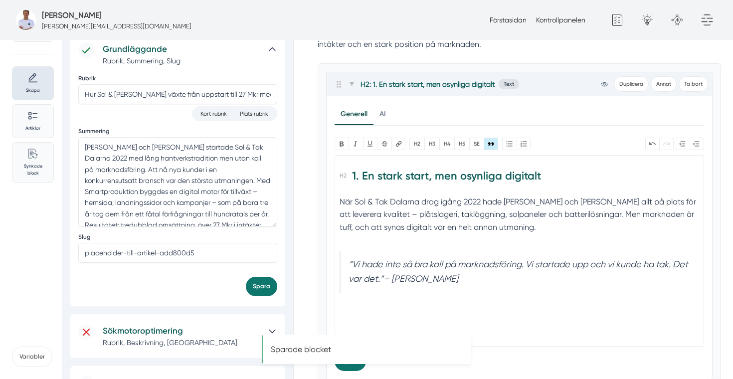
scroll to position [89, 0]
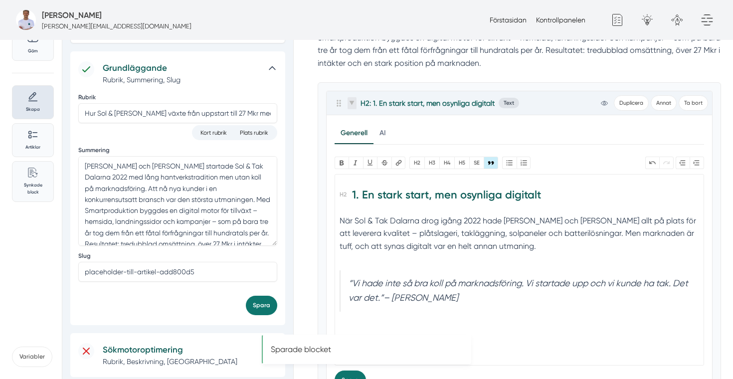
click at [355, 103] on span at bounding box center [352, 103] width 9 height 12
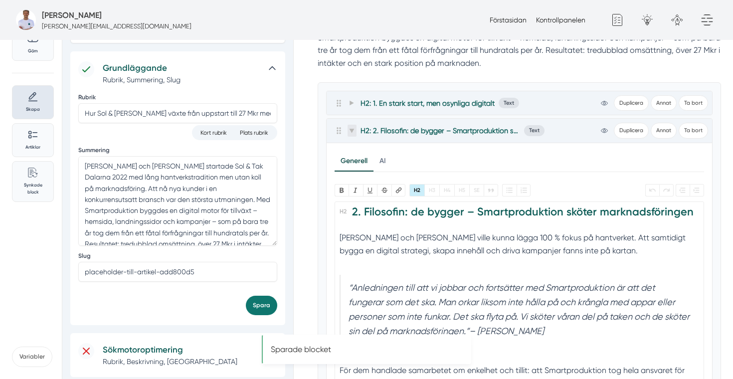
click at [355, 128] on span at bounding box center [352, 131] width 9 height 12
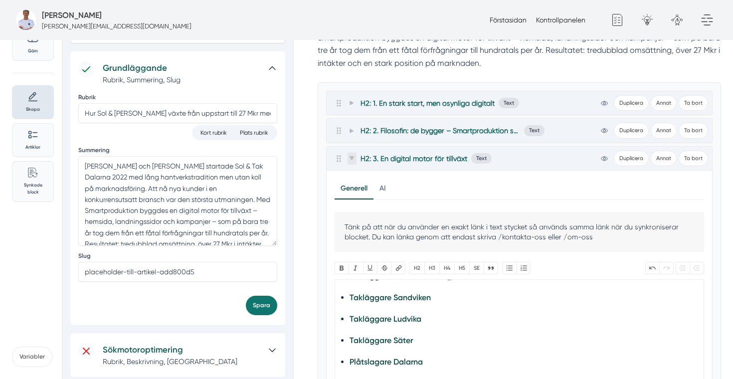
click at [353, 156] on icon at bounding box center [351, 158] width 5 height 5
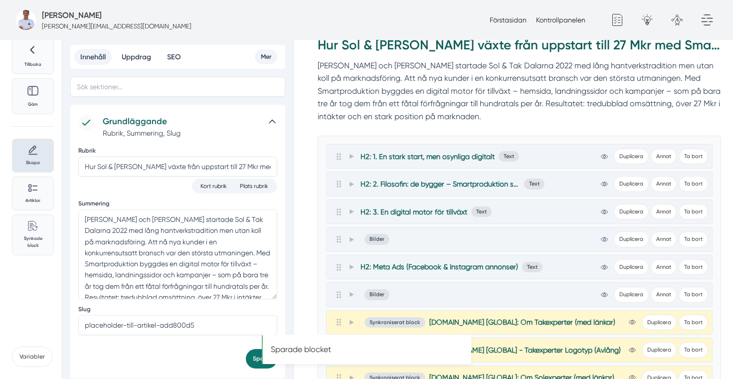
scroll to position [0, 0]
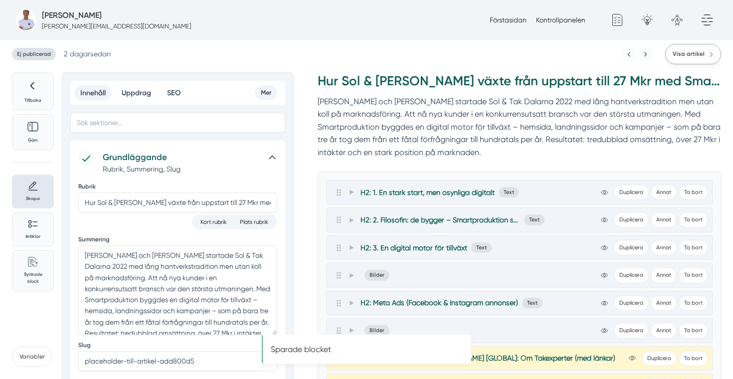
click at [683, 64] on link "Visa artikel" at bounding box center [693, 54] width 56 height 20
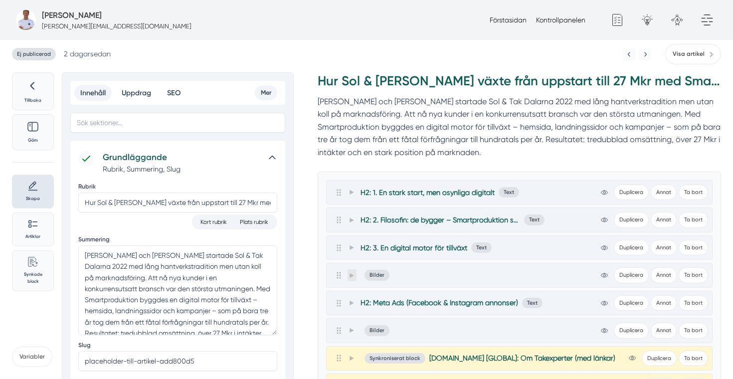
click at [348, 277] on span at bounding box center [352, 275] width 9 height 12
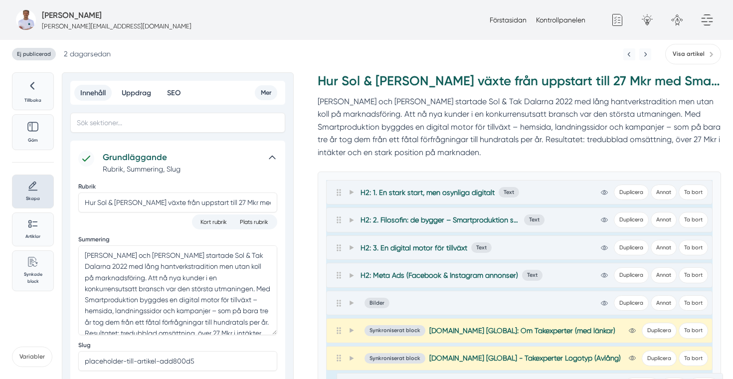
drag, startPoint x: 341, startPoint y: 277, endPoint x: 352, endPoint y: 379, distance: 102.9
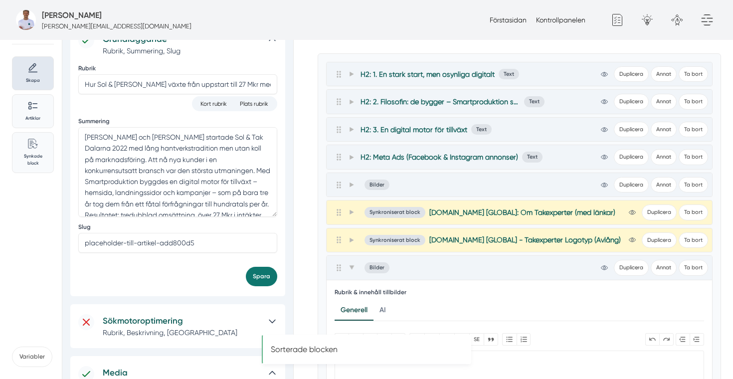
scroll to position [129, 0]
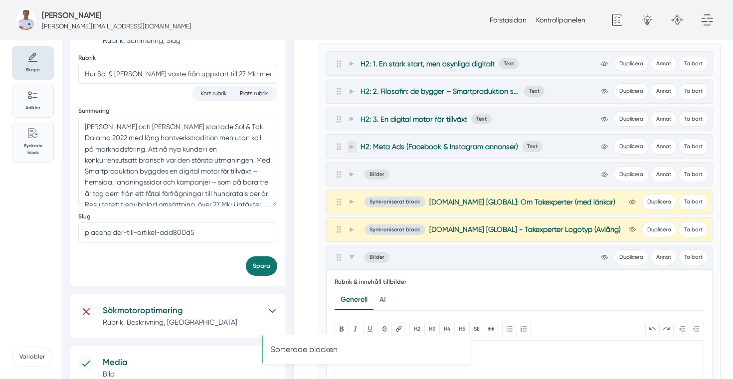
click at [354, 151] on span at bounding box center [352, 147] width 9 height 12
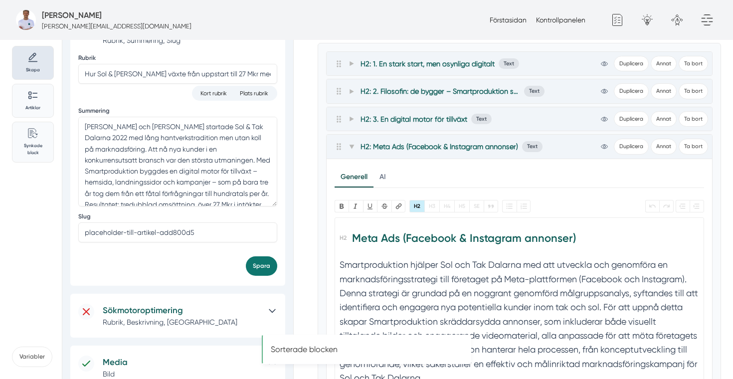
click at [353, 125] on div "H2: 3. En digital motor för tillväxt Text view-1 Duplicera Annat Ta bort" at bounding box center [520, 118] width 378 height 15
click at [353, 121] on icon at bounding box center [351, 118] width 5 height 5
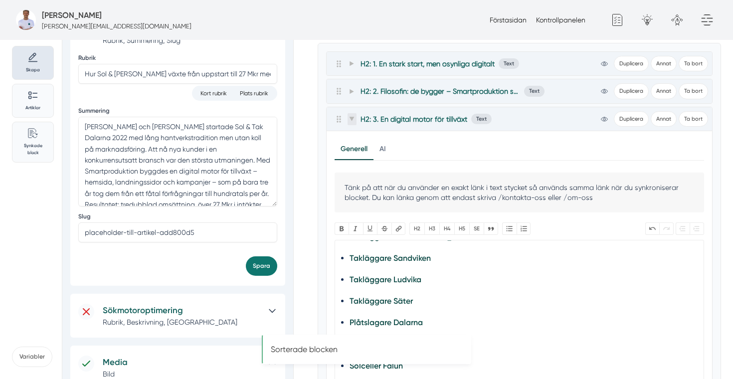
click at [353, 121] on icon at bounding box center [351, 118] width 5 height 5
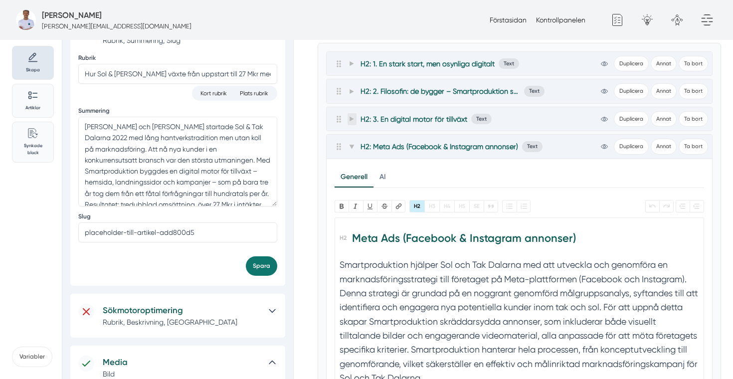
click at [353, 121] on icon at bounding box center [351, 118] width 5 height 5
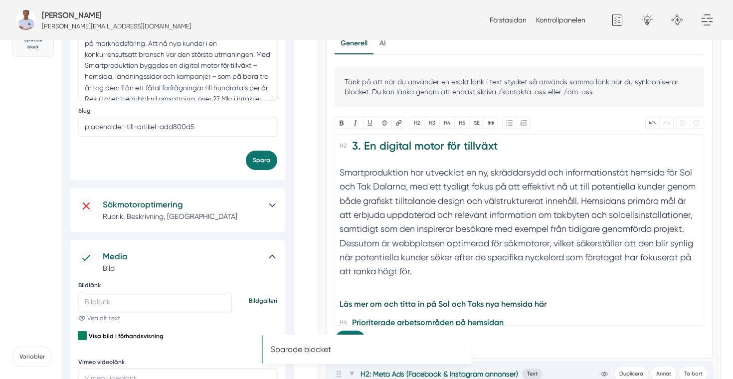
scroll to position [4, 0]
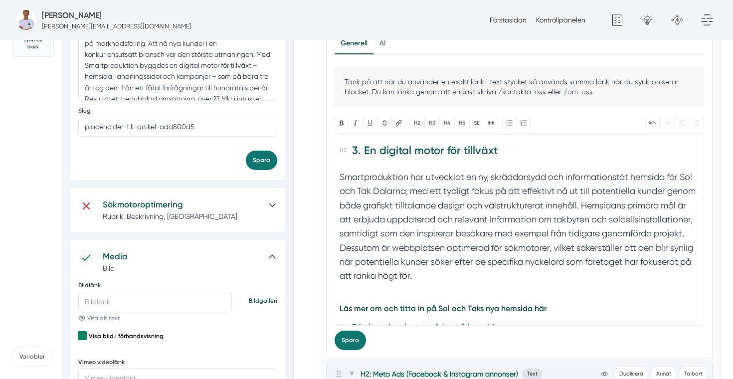
click at [494, 162] on h2 "3. En digital motor för tillväxt" at bounding box center [519, 154] width 359 height 28
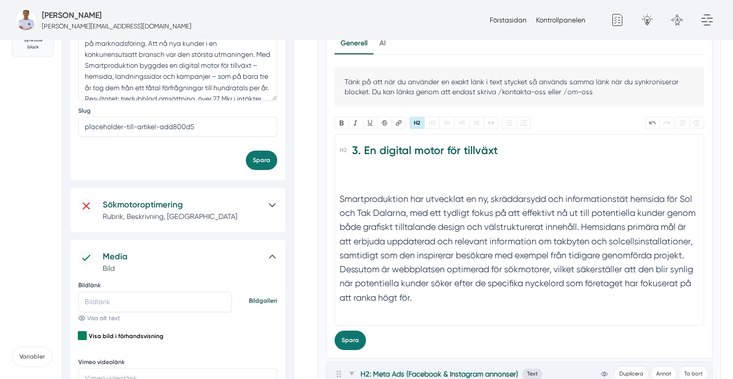
click at [415, 174] on h2 "3. En digital motor för tillväxt" at bounding box center [519, 165] width 359 height 50
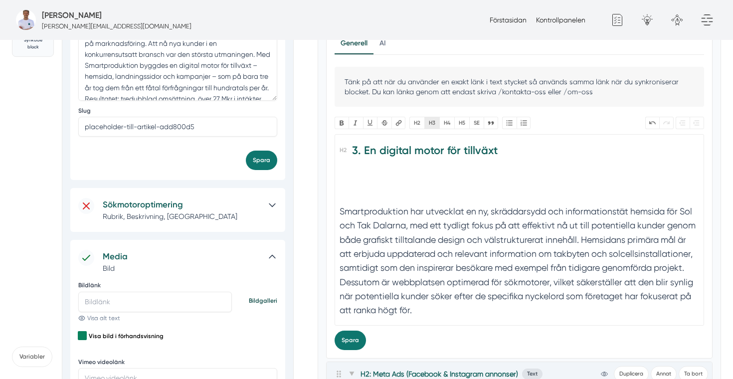
click at [429, 125] on button "H3" at bounding box center [431, 123] width 15 height 12
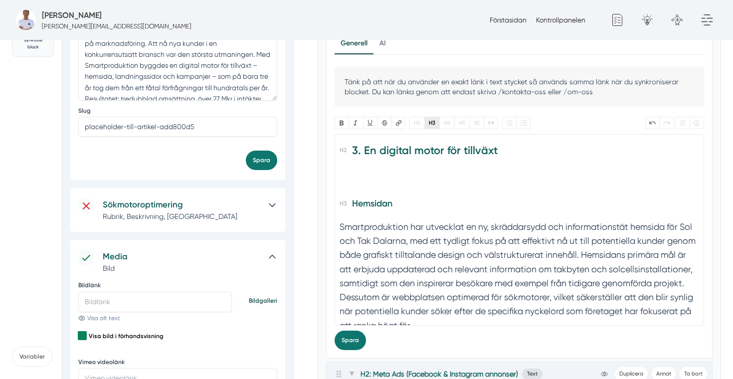
type trix-editor "<h2>3. En digital motor för tillväxt<br><br></h2><h3>Hemsida</h3><section>Smart…"
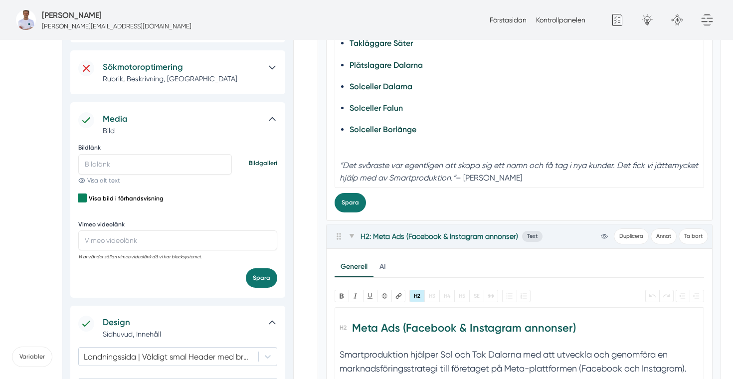
scroll to position [387, 0]
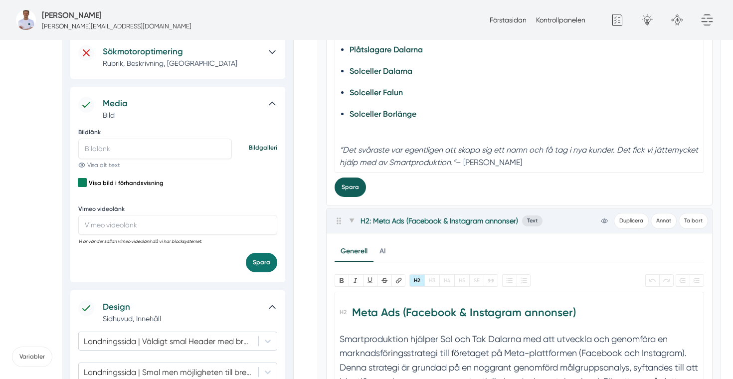
click at [354, 186] on button "Spara" at bounding box center [350, 187] width 31 height 19
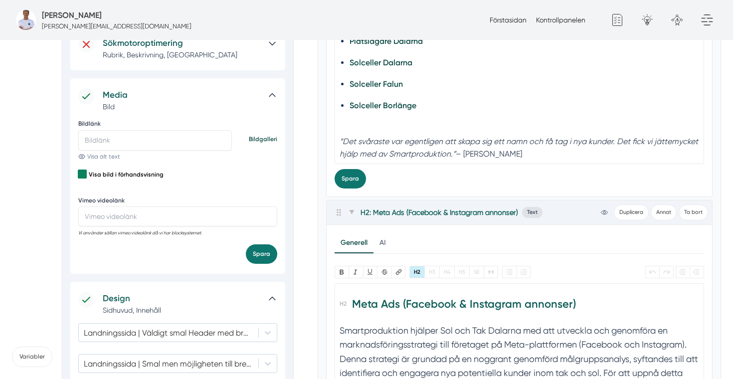
click at [353, 188] on div "Generell AI Nytt innehåll Förbättra innehållet Tänk på att när du använder en e…" at bounding box center [520, 30] width 386 height 333
click at [351, 179] on button "Spara" at bounding box center [350, 178] width 31 height 19
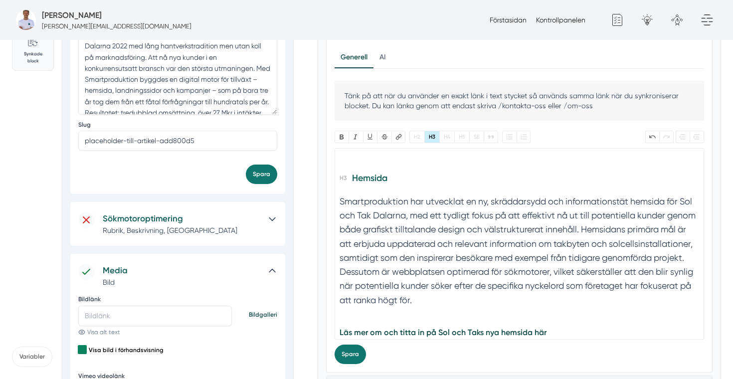
scroll to position [41, 0]
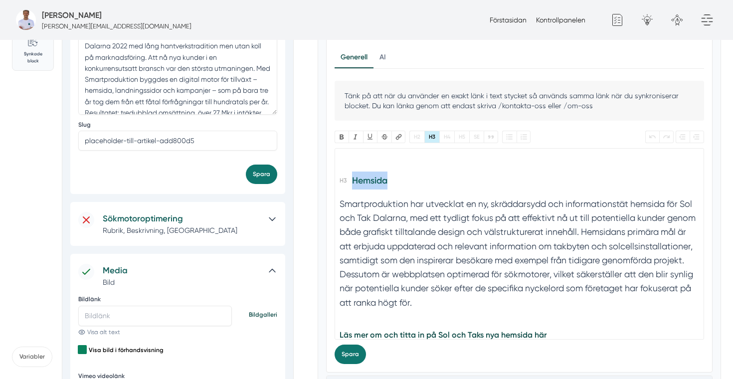
drag, startPoint x: 394, startPoint y: 184, endPoint x: 336, endPoint y: 184, distance: 58.3
click at [336, 184] on trix-editor "3. En digital motor för tillväxt Hemsida Smartproduktion har utvecklat en ny, s…" at bounding box center [520, 243] width 370 height 191
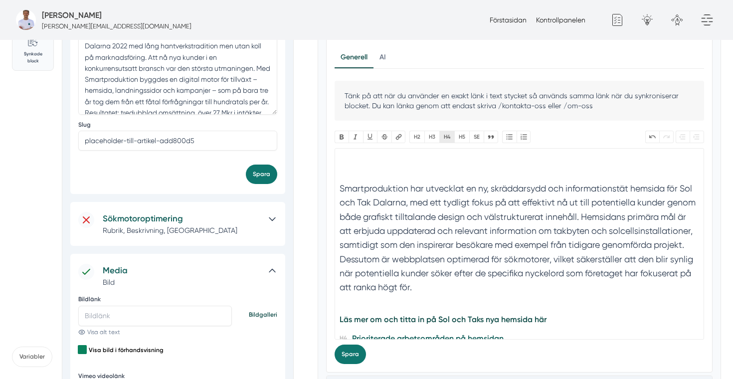
click at [447, 137] on button "H4" at bounding box center [446, 137] width 15 height 12
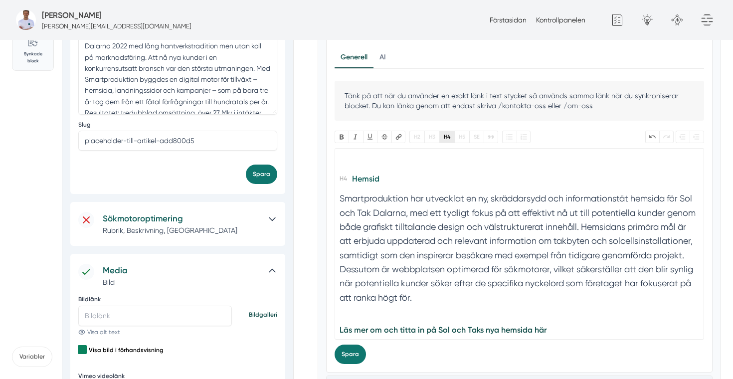
type trix-editor "<h2>3. En digital motor för tillväxt<br><br></h2><h4>Hemsida</h4><section>Smart…"
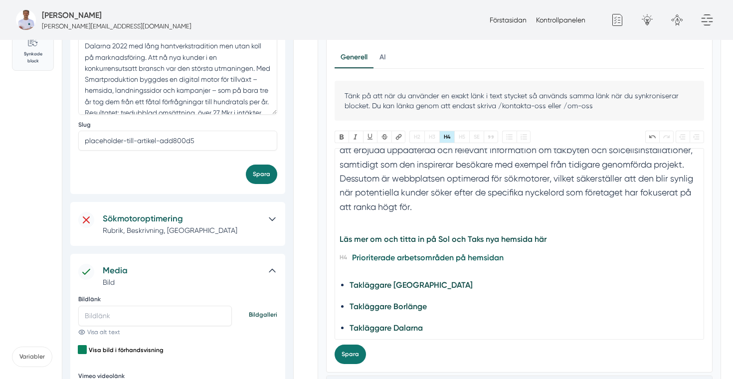
scroll to position [139, 0]
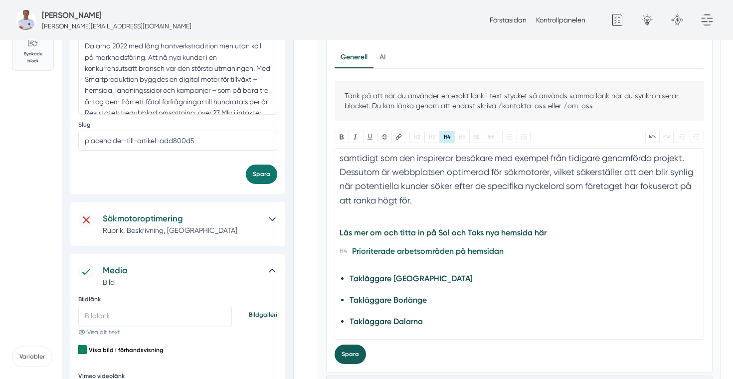
click at [351, 350] on button "Spara" at bounding box center [350, 354] width 31 height 19
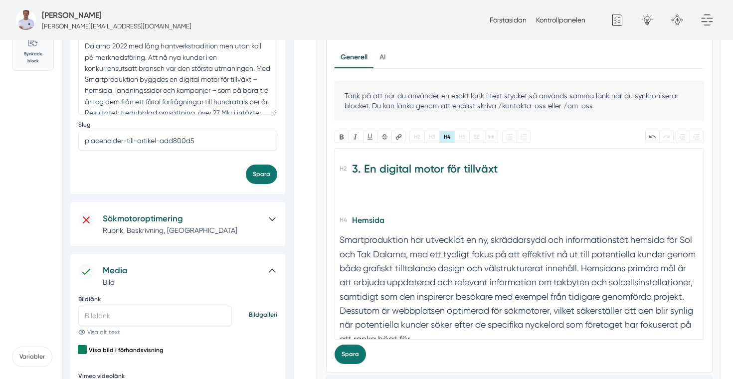
scroll to position [0, 0]
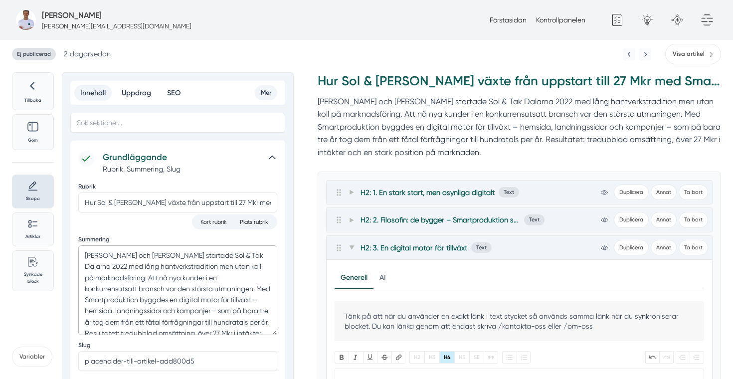
click at [191, 284] on textarea "Felix och Markus startade Sol & Tak Dalarna 2022 med lång hantverkstradition me…" at bounding box center [177, 290] width 199 height 90
drag, startPoint x: 191, startPoint y: 284, endPoint x: 182, endPoint y: 284, distance: 9.5
click at [182, 284] on textarea "Felix och Markus startade Sol & Tak Dalarna 2022 med lång hantverkstradition me…" at bounding box center [177, 290] width 199 height 90
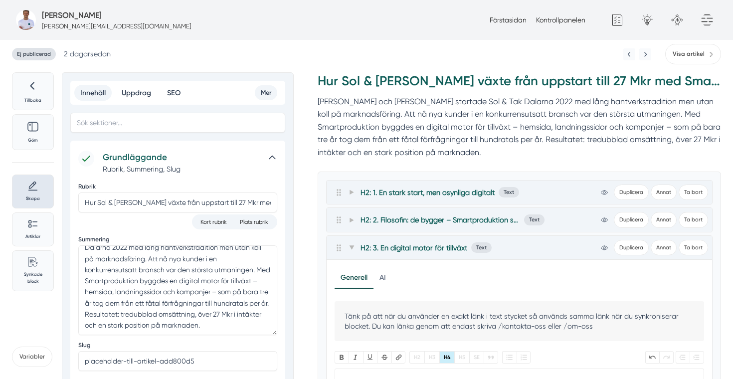
click at [347, 191] on div at bounding box center [346, 193] width 22 height 12
click at [352, 192] on icon at bounding box center [352, 192] width 4 height 5
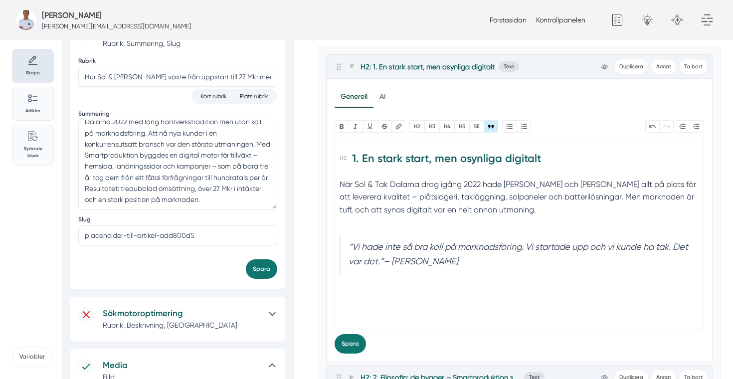
scroll to position [135, 0]
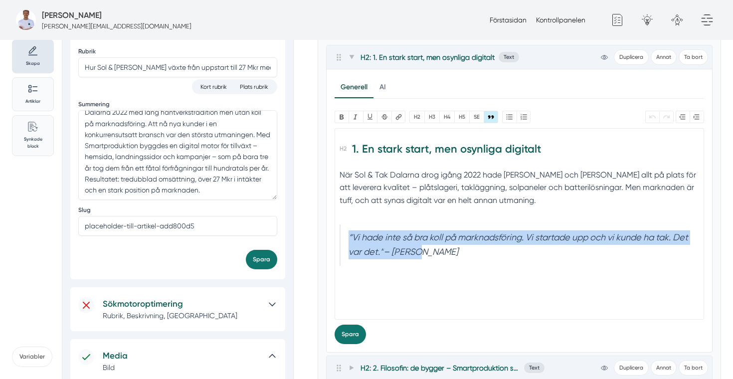
drag, startPoint x: 437, startPoint y: 258, endPoint x: 342, endPoint y: 238, distance: 97.8
click at [342, 238] on blockquote "“Vi hade inte så bra koll på marknadsföring. Vi startade upp och vi kunde ha ta…" at bounding box center [519, 244] width 359 height 41
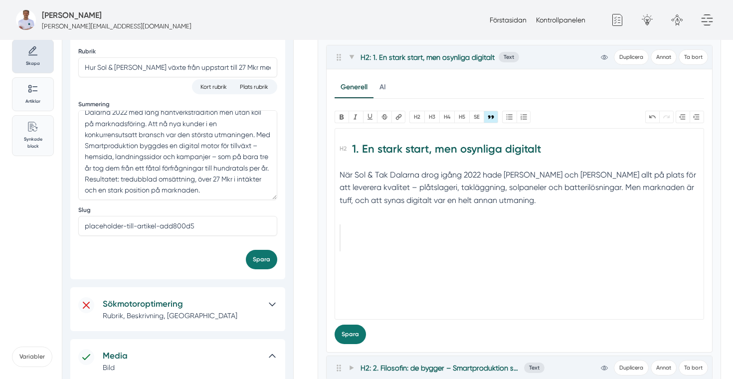
click at [365, 260] on trix-editor "1. En stark start, men osynliga digitalt När Sol & Tak Dalarna drog igång 2022 …" at bounding box center [520, 223] width 370 height 191
paste trix-editor "em>“Vi hade inte så bra koll på marknadsföring. Vi startade upp och vi kunde ha…"
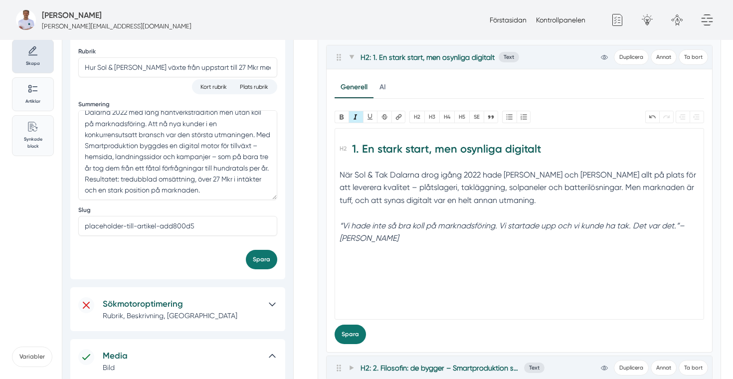
click at [357, 213] on div "När Sol & Tak Dalarna drog igång 2022 hade Felix och Markus allt på plats för a…" at bounding box center [519, 194] width 359 height 51
type trix-editor "<h2>1. En stark start, men osynliga digitalt</h2><div>När Sol &amp; Tak Dalarna…"
click at [355, 295] on trix-editor "1. En stark start, men osynliga digitalt När Sol & Tak Dalarna drog igång 2022 …" at bounding box center [520, 223] width 370 height 191
click at [348, 328] on button "Spara" at bounding box center [350, 334] width 31 height 19
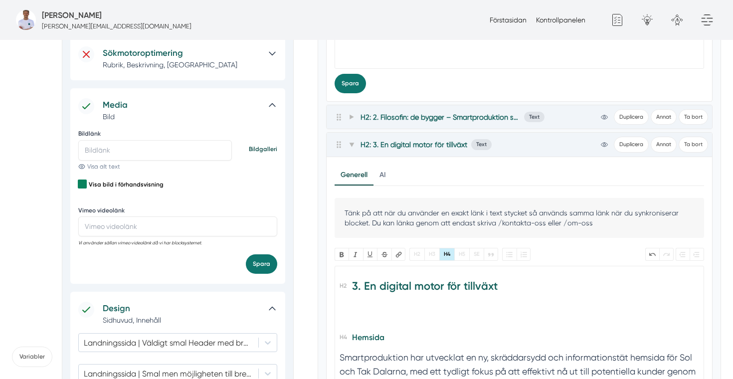
scroll to position [30, 0]
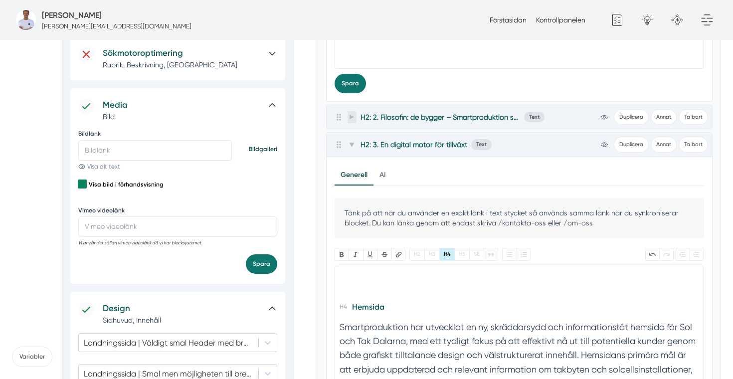
click at [352, 116] on icon at bounding box center [352, 117] width 4 height 5
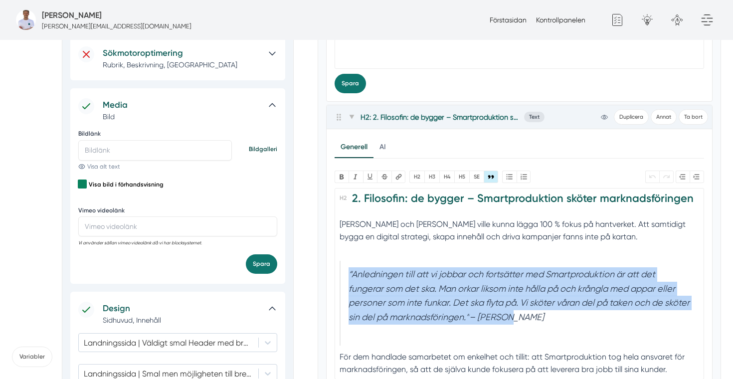
drag, startPoint x: 538, startPoint y: 318, endPoint x: 343, endPoint y: 275, distance: 199.2
click at [343, 275] on blockquote "“Anledningen till att vi jobbar och fortsätter med Smartproduktion är att det f…" at bounding box center [519, 303] width 359 height 85
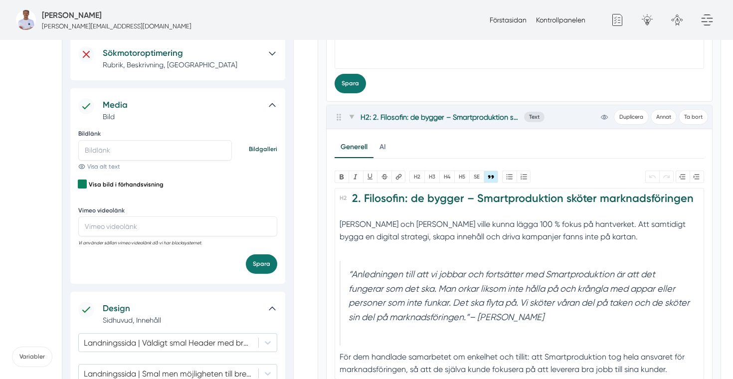
scroll to position [0, 0]
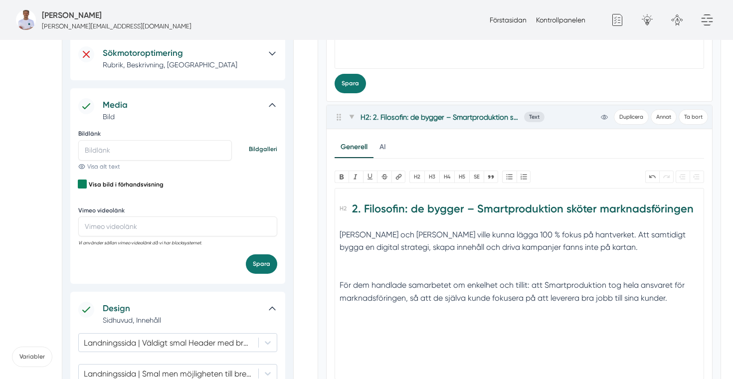
paste trix-editor "em>“Anledningen till att vi jobbar och fortsätter med Smartproduktion är att de…"
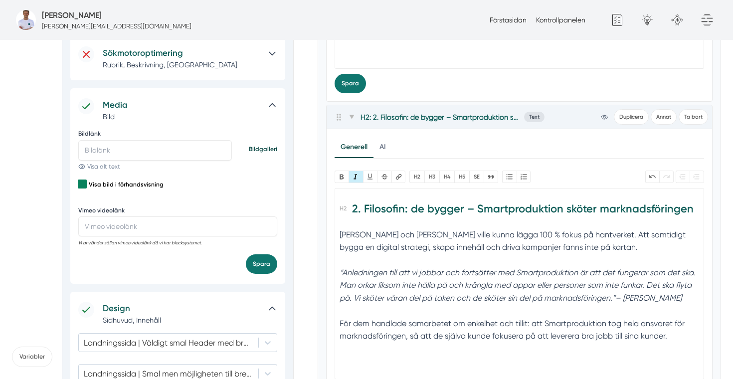
type trix-editor "<h2>2. Filosofin: de bygger – Smartproduktion sköter marknadsföringen</h2><div>…"
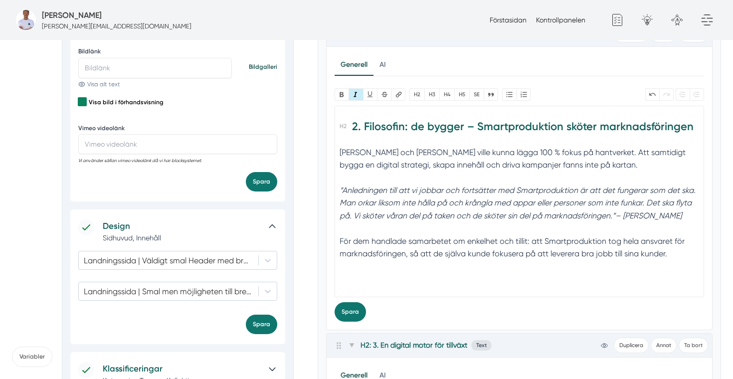
scroll to position [479, 0]
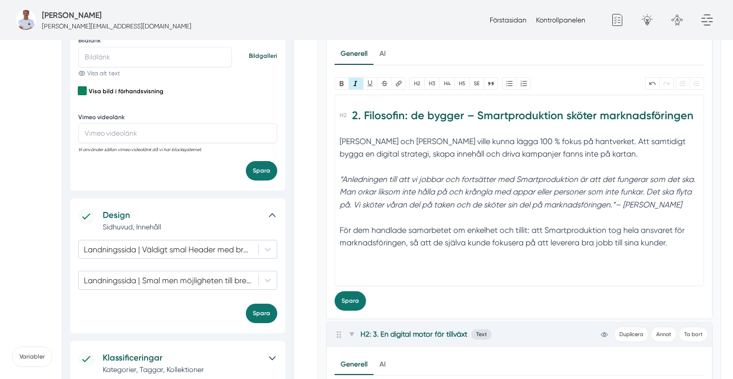
click at [381, 277] on trix-editor "2. Filosofin: de bygger – Smartproduktion sköter marknadsföringen Felix och Mar…" at bounding box center [520, 190] width 370 height 191
click at [347, 304] on button "Spara" at bounding box center [350, 300] width 31 height 19
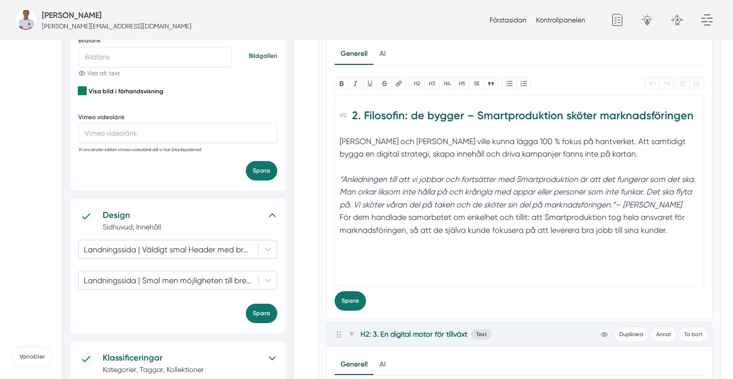
click at [340, 215] on div "För dem handlade samarbetet om enkelhet och tillit: att Smartproduktion tog hel…" at bounding box center [519, 223] width 359 height 25
type trix-editor "<h2>2. Filosofin: de bygger – Smartproduktion sköter marknadsföringen</h2><div>…"
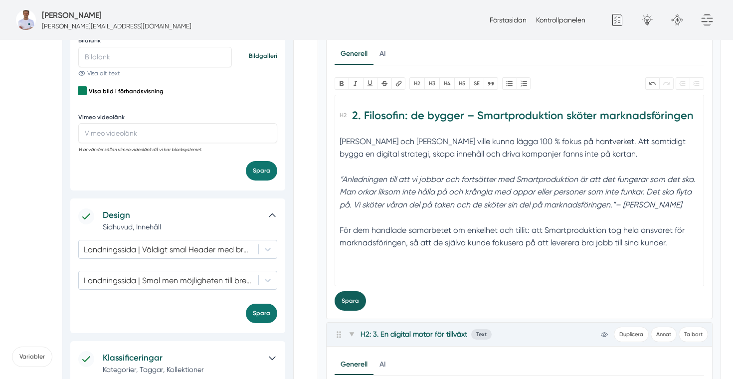
click at [349, 306] on button "Spara" at bounding box center [350, 300] width 31 height 19
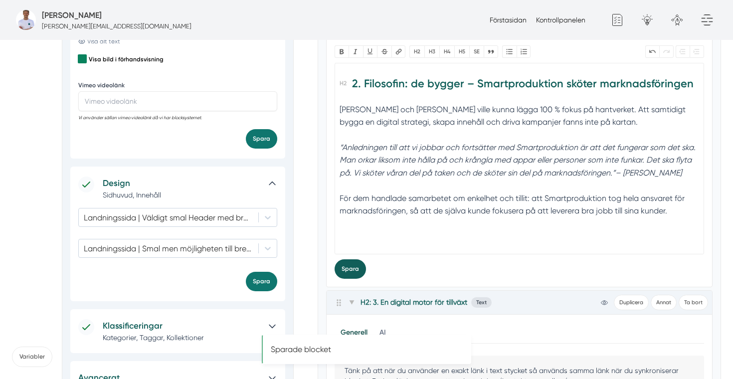
scroll to position [516, 0]
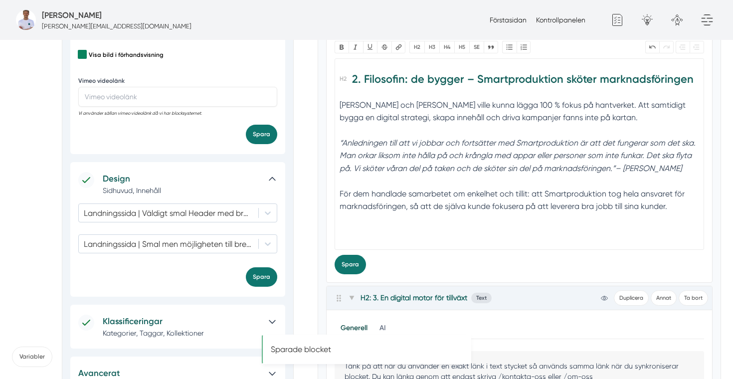
click at [350, 95] on h2 "2. Filosofin: de bygger – Smartproduktion sköter marknadsföringen" at bounding box center [519, 82] width 359 height 28
click at [340, 100] on div "Felix och Markus ville kunna lägga 100 % fokus på hantverket. Att samtidigt byg…" at bounding box center [519, 137] width 359 height 76
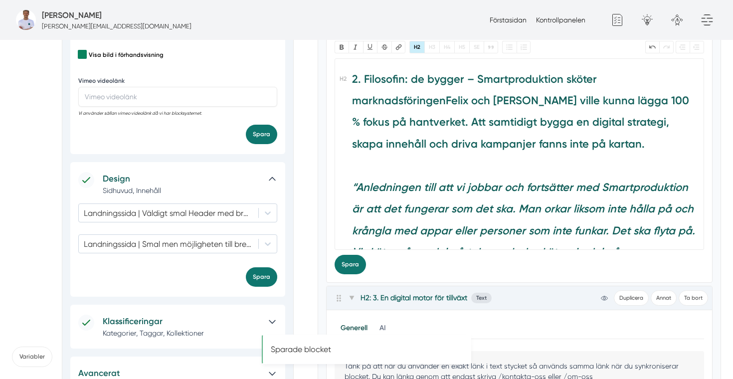
type trix-editor "<h2>2. Filosofin: de bygger – Smartproduktion sköter marknadsföringen</h2><div>…"
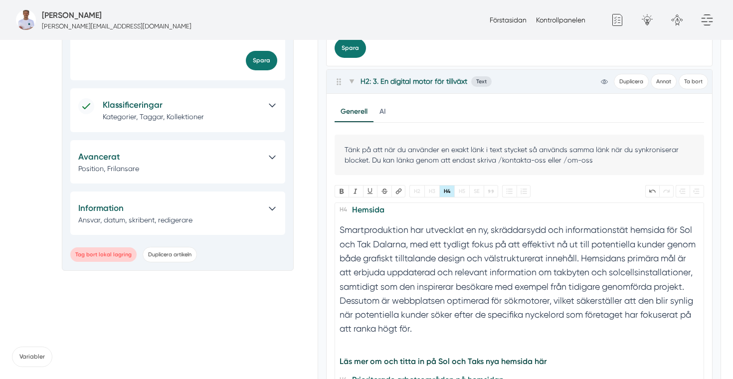
scroll to position [0, 0]
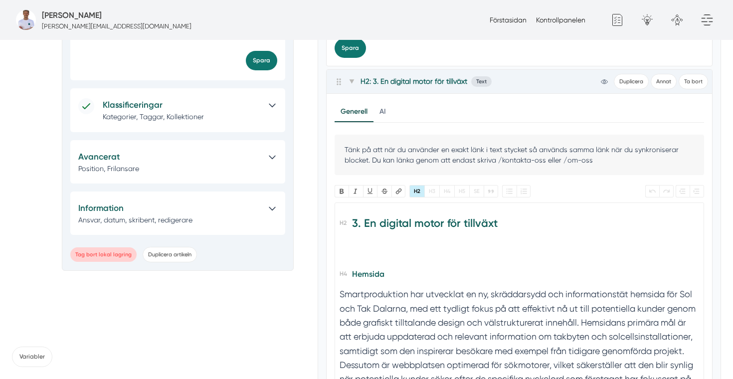
click at [358, 261] on h2 "3. En digital motor för tillväxt" at bounding box center [519, 237] width 359 height 50
type trix-editor "<h2>3. En digital motor för tillväxt</h2><h4>Hemsida</h4><section>Smartprodukti…"
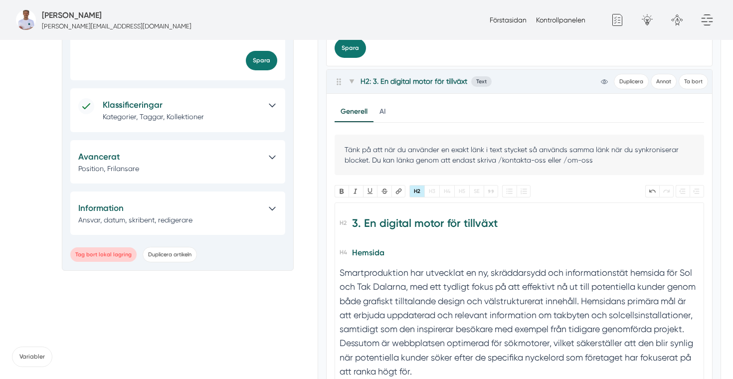
click at [361, 239] on h2 "3. En digital motor för tillväxt" at bounding box center [519, 226] width 359 height 28
click at [348, 50] on button "Spara" at bounding box center [350, 47] width 31 height 19
click at [503, 227] on h2 "3. En digital motor för tillväxt" at bounding box center [519, 226] width 359 height 28
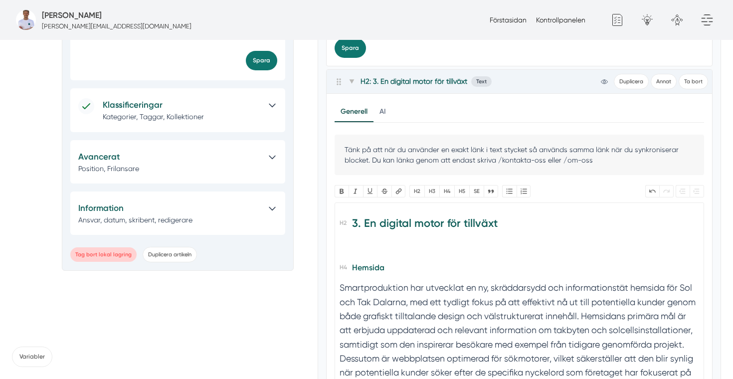
paste trix-editor "För att etablera sig på riktigt behövde Sol &amp; Tak Dalarna mer än bra hantve…"
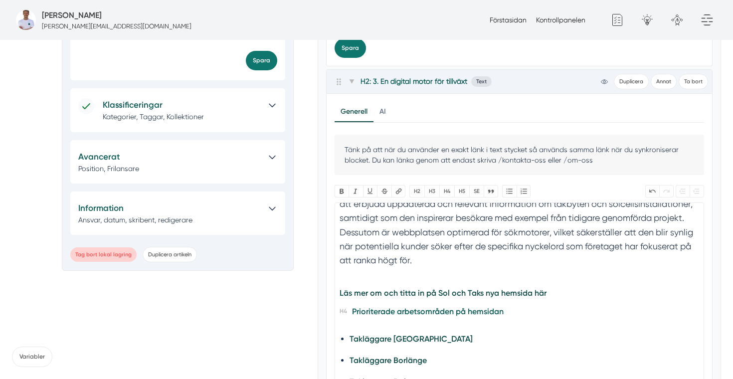
scroll to position [195, 0]
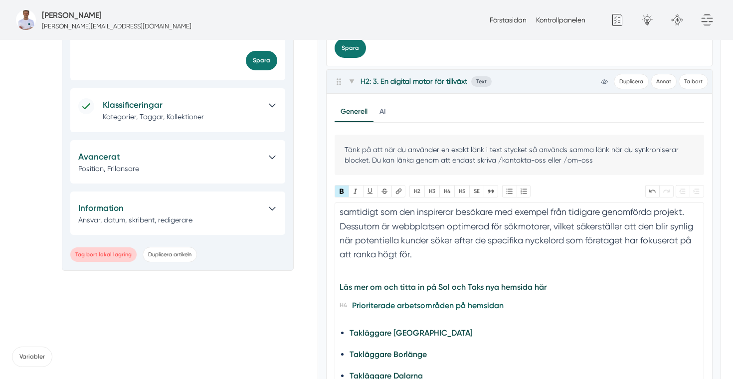
click at [555, 289] on div "Läs mer om och titta in på Sol och Taks nya hemsida här" at bounding box center [519, 287] width 359 height 12
click at [489, 272] on section "Smartproduktion har utvecklat en ny, skräddarsydd och informationstät hemsida f…" at bounding box center [519, 215] width 359 height 132
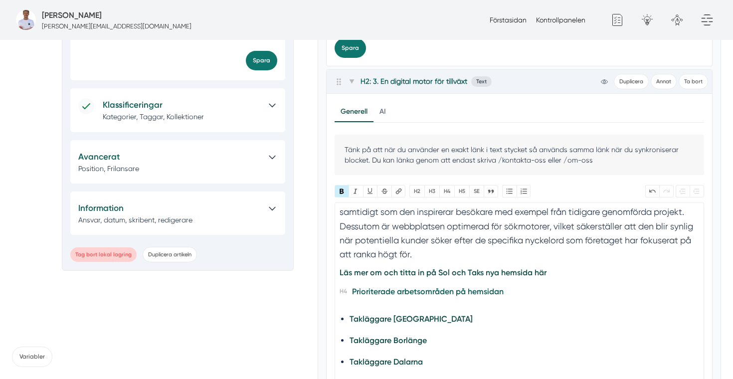
click at [557, 276] on div "Läs mer om och titta in på Sol och Taks nya hemsida här" at bounding box center [519, 272] width 359 height 12
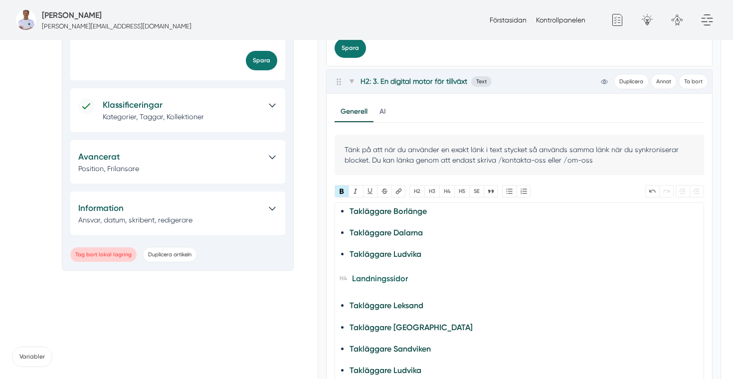
scroll to position [343, 0]
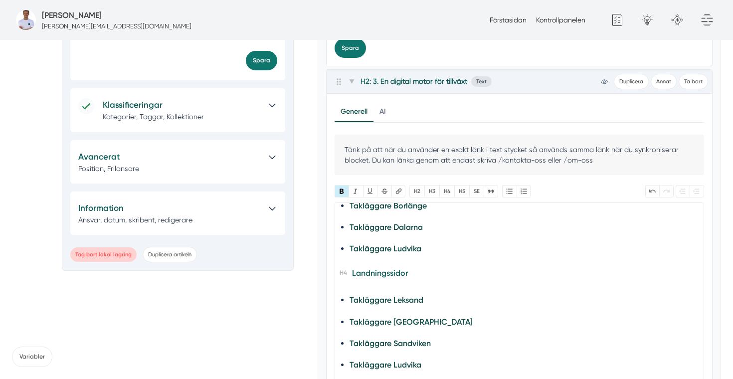
click at [429, 258] on trix-editor "3. En digital motor för tillväxt För att etablera sig på riktigt behövde Sol & …" at bounding box center [520, 297] width 370 height 191
click at [432, 248] on li "Takläggare Ludvika" at bounding box center [519, 248] width 339 height 13
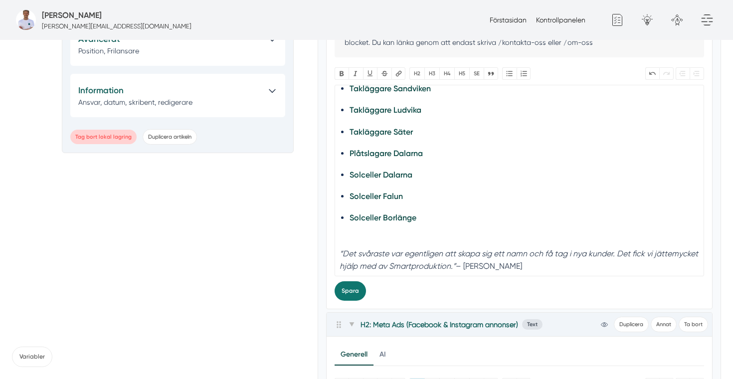
scroll to position [855, 0]
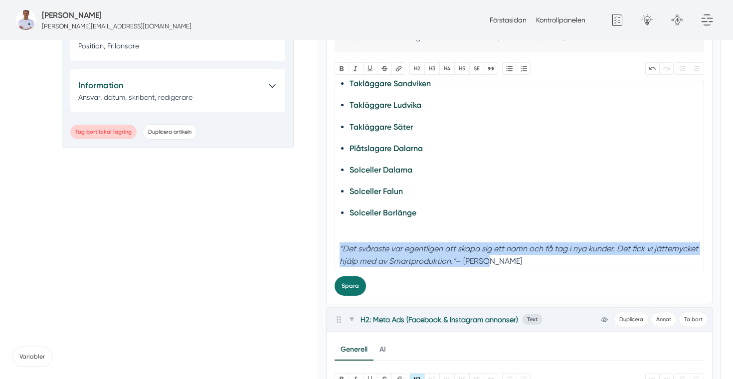
drag, startPoint x: 487, startPoint y: 265, endPoint x: 324, endPoint y: 247, distance: 163.6
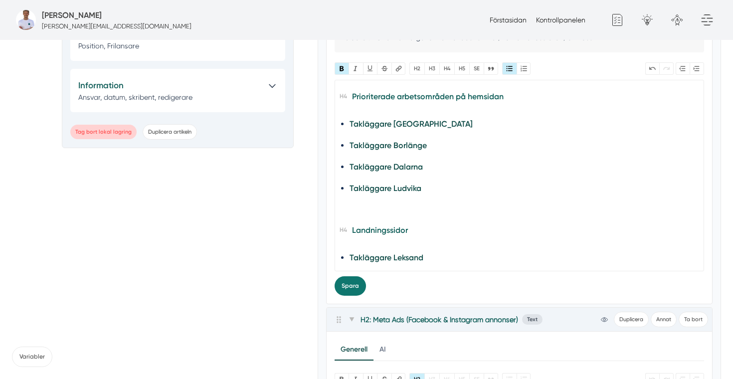
scroll to position [285, 0]
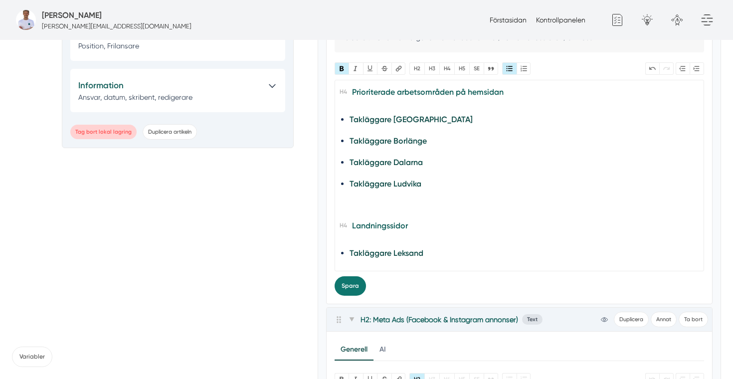
click at [365, 207] on div at bounding box center [519, 207] width 359 height 12
paste trix-editor "em>“Det svåraste var egentligen att skapa sig ett namn och få tag i nya kunder.…"
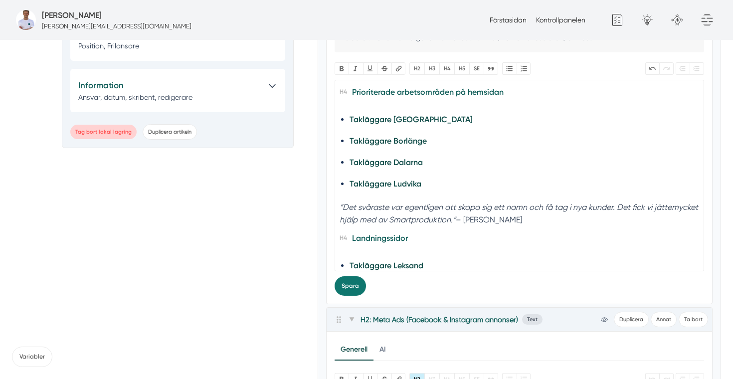
type trix-editor "<h2>3. En digital motor för tillväxt</h2><div>För att etablera sig på riktigt b…"
click at [339, 282] on button "Spara" at bounding box center [350, 285] width 31 height 19
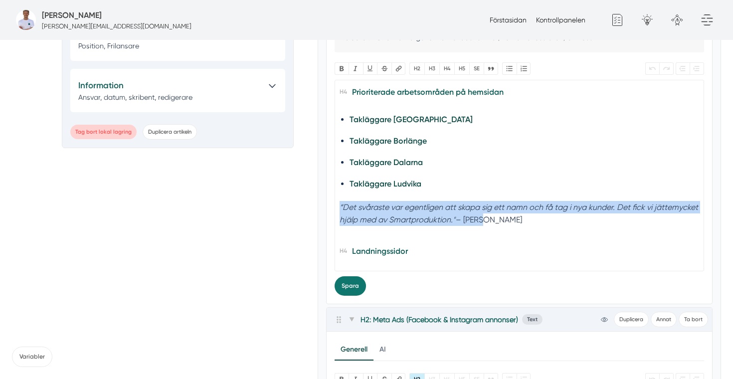
drag, startPoint x: 486, startPoint y: 221, endPoint x: 333, endPoint y: 209, distance: 153.6
click at [333, 209] on div "Generell AI Nytt innehåll Förbättra innehållet Tänk på att när du använder en e…" at bounding box center [520, 137] width 386 height 333
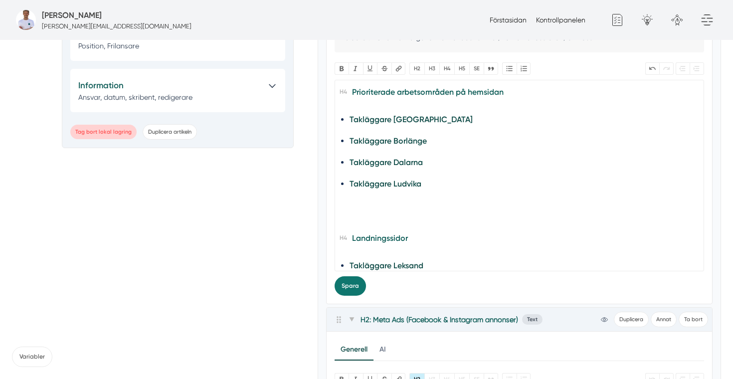
type trix-editor "<h2>3. En digital motor för tillväxt</h2><div>För att etablera sig på riktigt b…"
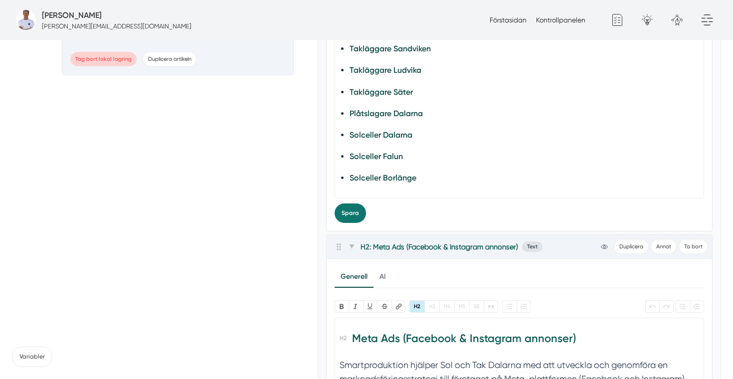
scroll to position [866, 0]
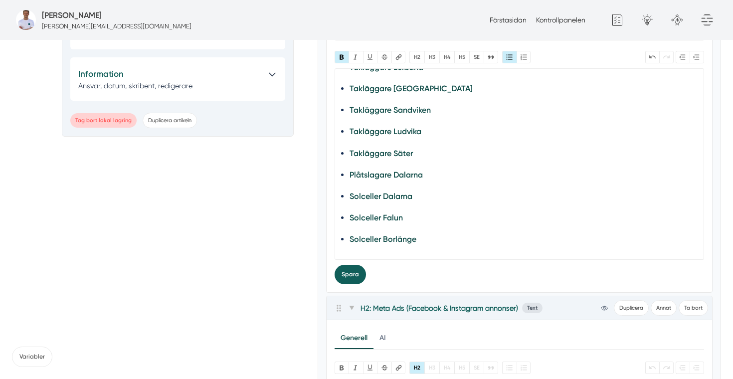
click at [352, 277] on button "Spara" at bounding box center [350, 274] width 31 height 19
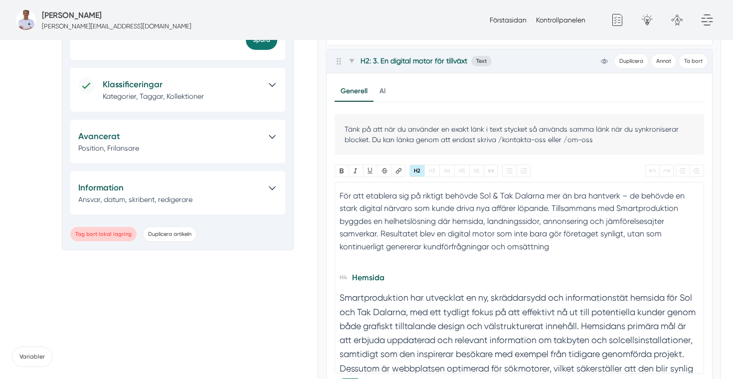
scroll to position [17, 0]
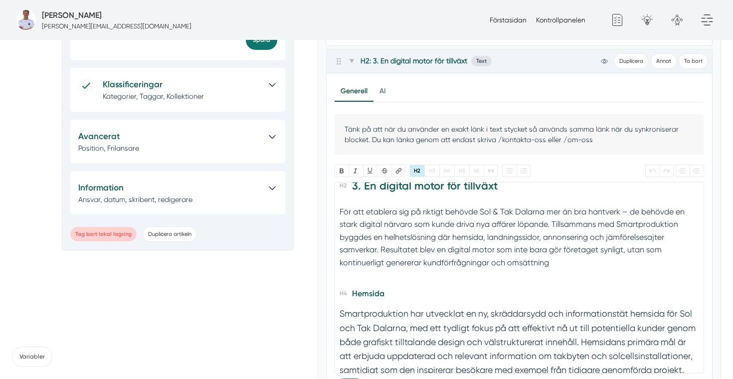
click at [551, 263] on div "För att etablera sig på riktigt behövde Sol & Tak Dalarna mer än bra hantverk –…" at bounding box center [519, 243] width 359 height 76
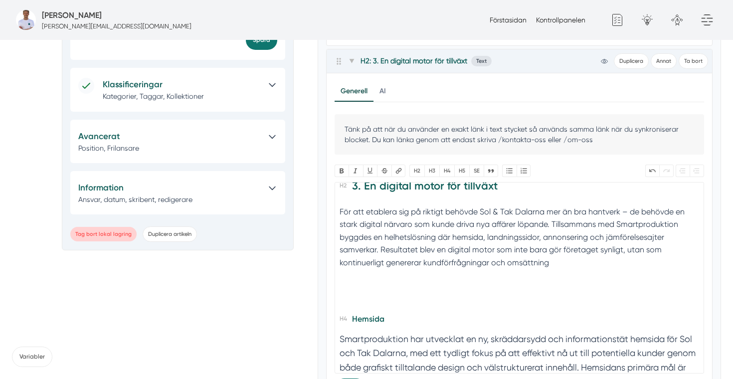
paste trix-editor "em>“Det svåraste var egentligen att skapa sig ett namn och få tag i nya kunder.…"
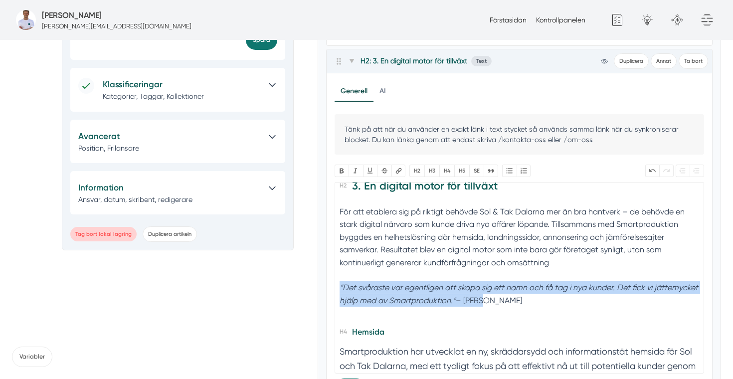
drag, startPoint x: 520, startPoint y: 297, endPoint x: 336, endPoint y: 286, distance: 184.8
click at [336, 286] on trix-editor "3. En digital motor för tillväxt För att etablera sig på riktigt behövde Sol & …" at bounding box center [520, 277] width 370 height 191
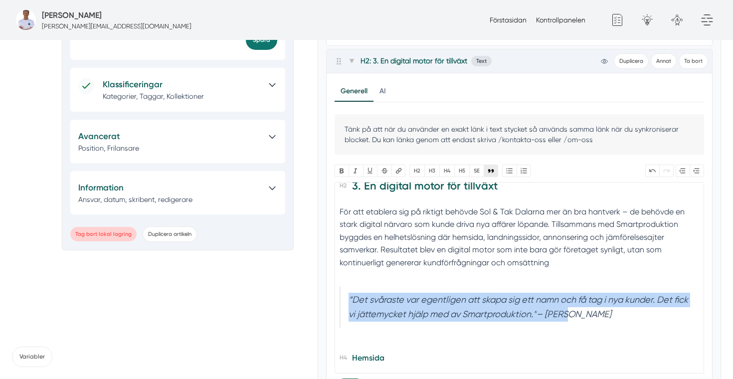
click at [491, 170] on button "Quote" at bounding box center [491, 171] width 14 height 12
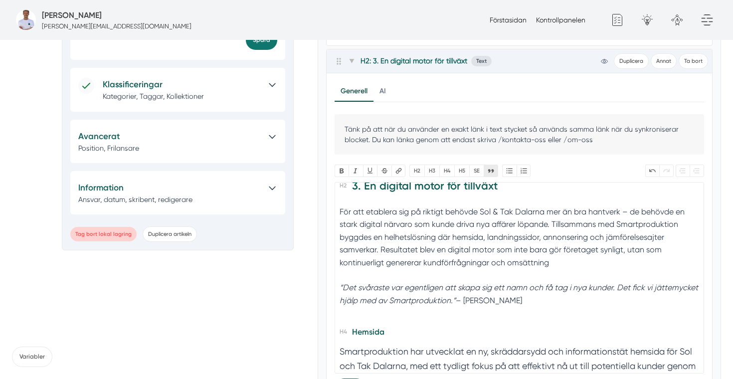
click at [491, 170] on button "Quote" at bounding box center [491, 171] width 14 height 12
click at [465, 172] on button "H5" at bounding box center [461, 171] width 15 height 12
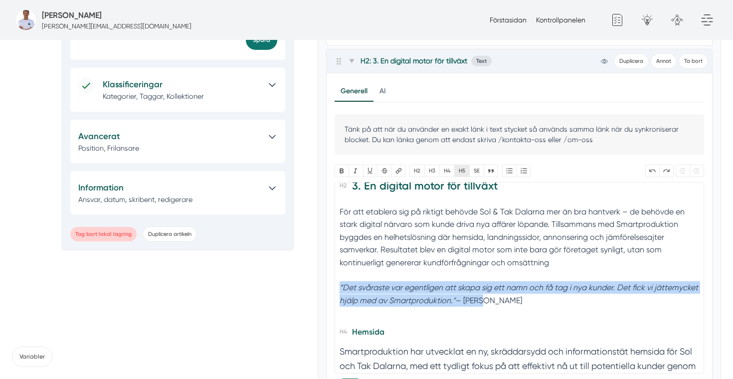
type trix-editor "<h2>3. En digital motor för tillväxt</h2><div>För att etablera sig på riktigt b…"
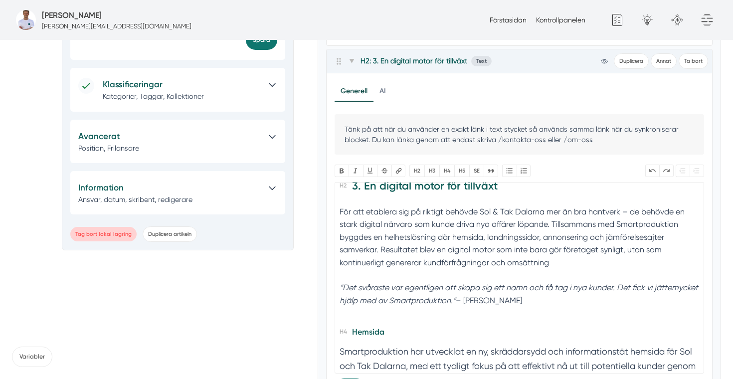
click at [470, 273] on div "För att etablera sig på riktigt behövde Sol & Tak Dalarna mer än bra hantverk –…" at bounding box center [519, 243] width 359 height 76
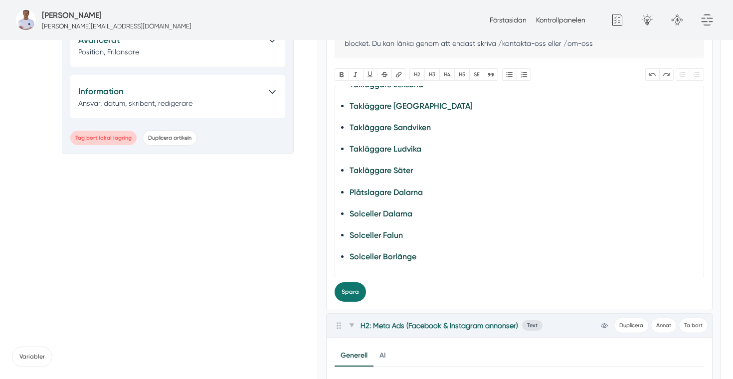
scroll to position [864, 0]
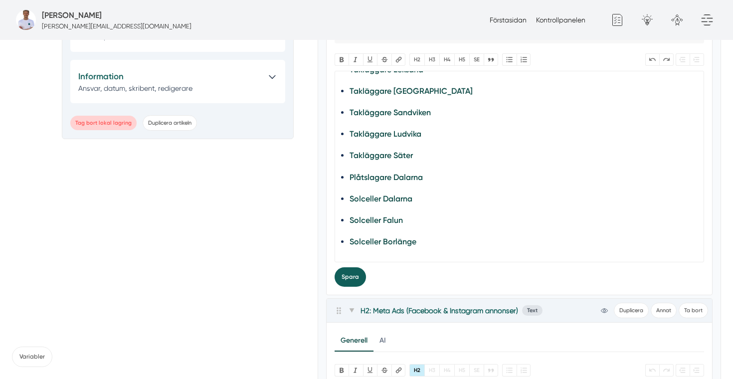
click at [350, 277] on button "Spara" at bounding box center [350, 276] width 31 height 19
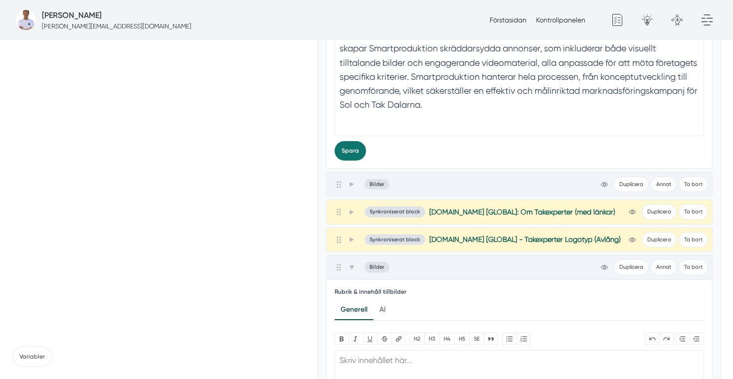
scroll to position [1303, 0]
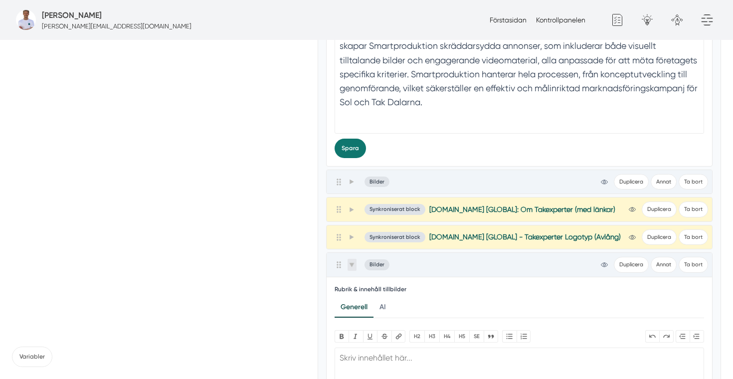
click at [350, 268] on span at bounding box center [352, 265] width 9 height 12
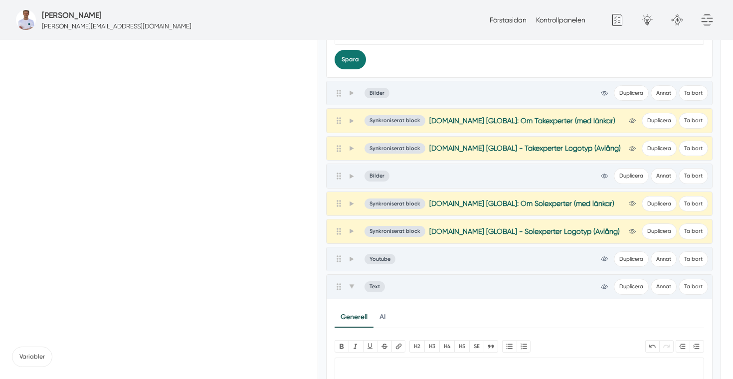
scroll to position [1392, 0]
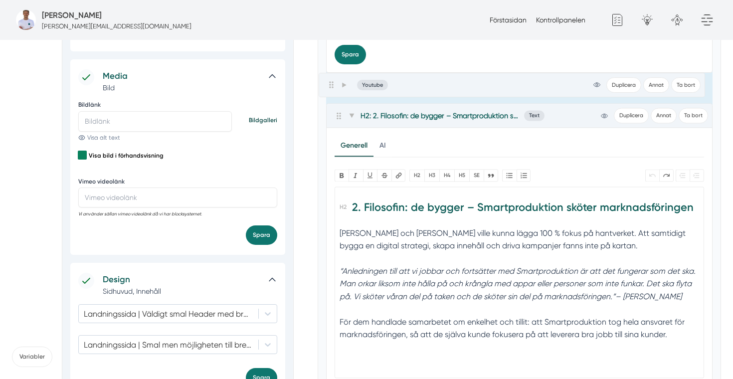
drag, startPoint x: 338, startPoint y: 258, endPoint x: 331, endPoint y: 77, distance: 180.7
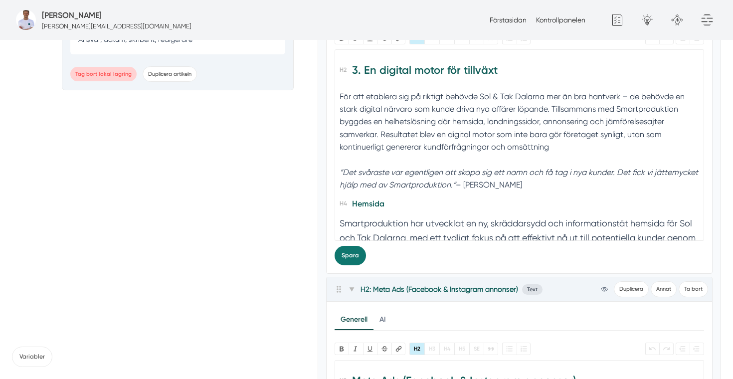
scroll to position [6, 0]
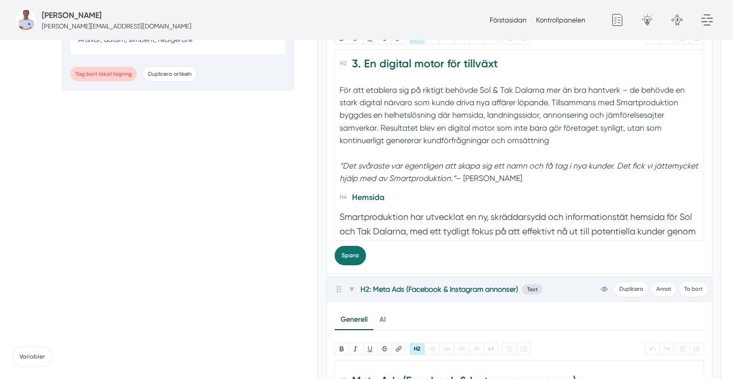
click at [491, 176] on div "“Det svåraste var egentligen att skapa sig ett namn och få tag i nya kunder. De…" at bounding box center [519, 172] width 359 height 25
type trix-editor "<h2>3. En digital motor för tillväxt</h2><div>För att etablera sig på riktigt b…"
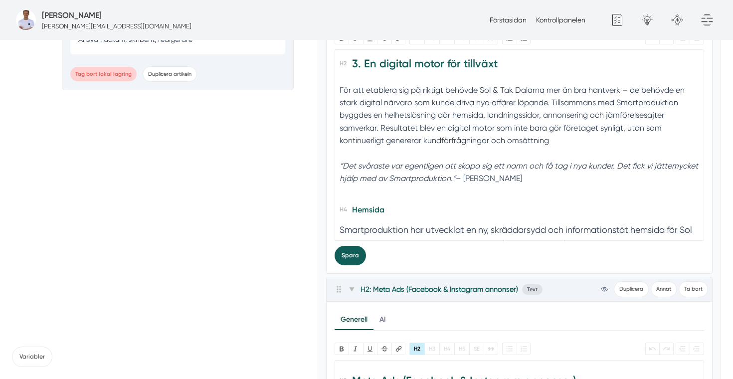
click at [358, 258] on button "Spara" at bounding box center [350, 255] width 31 height 19
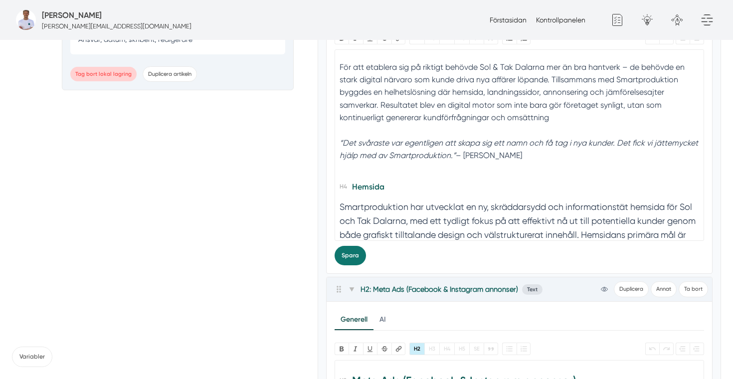
scroll to position [33, 0]
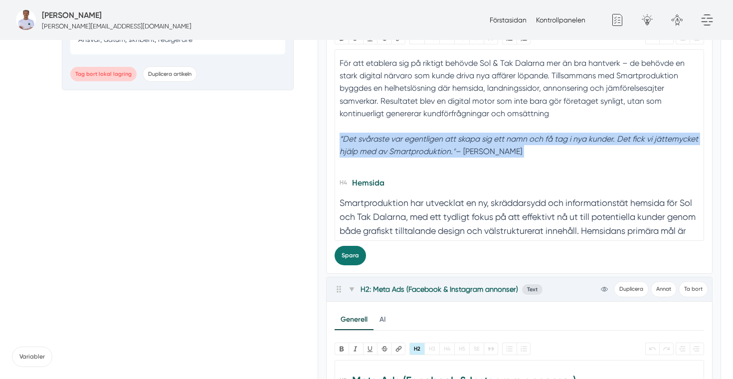
drag, startPoint x: 493, startPoint y: 161, endPoint x: 339, endPoint y: 138, distance: 155.8
click at [339, 138] on trix-editor "3. En digital motor för tillväxt För att etablera sig på riktigt behövde Sol & …" at bounding box center [520, 144] width 370 height 191
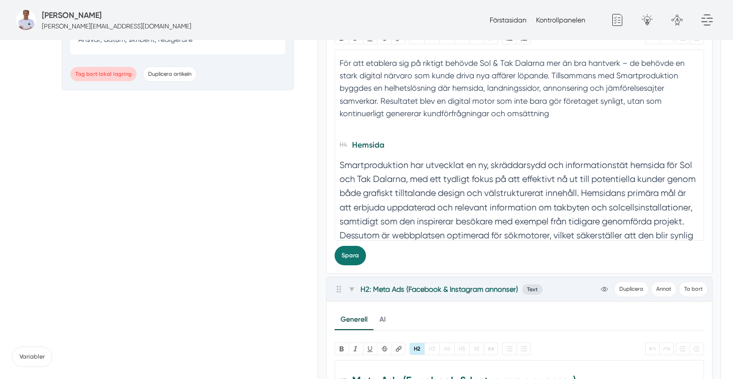
type trix-editor "<h2>3. En digital motor för tillväxt</h2><div>För att etablera sig på riktigt b…"
click at [347, 258] on button "Spara" at bounding box center [350, 255] width 31 height 19
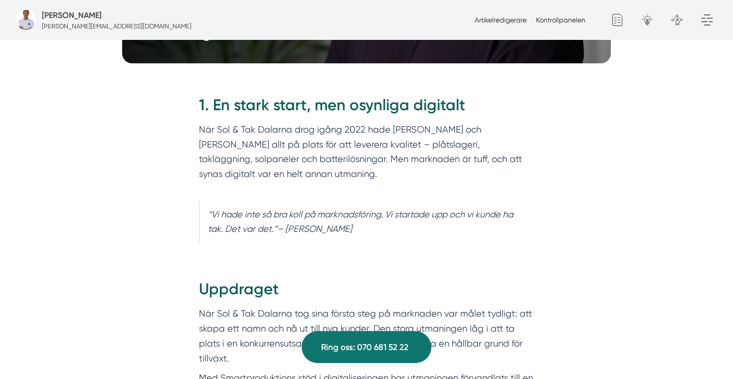
scroll to position [527, 0]
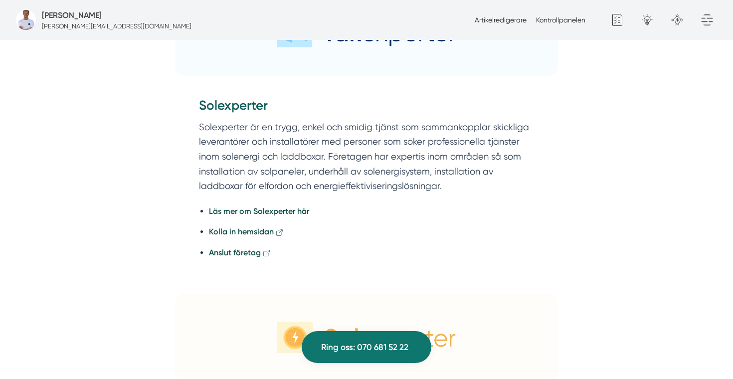
scroll to position [2485, 0]
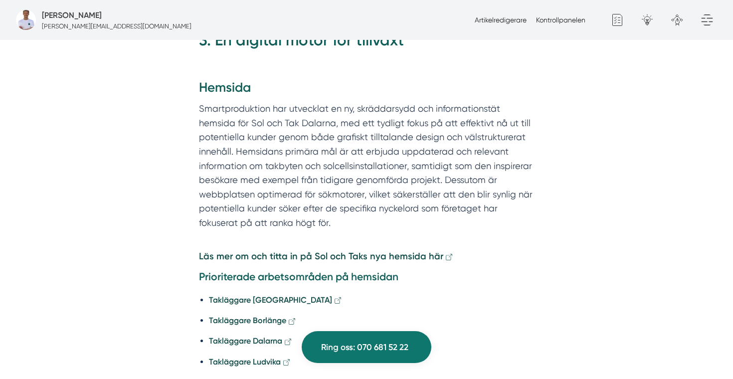
scroll to position [1074, 0]
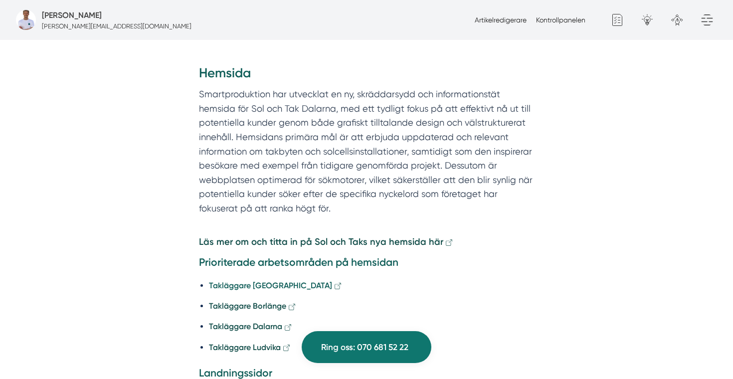
click at [243, 281] on strong "Takläggare [GEOGRAPHIC_DATA]" at bounding box center [270, 285] width 123 height 9
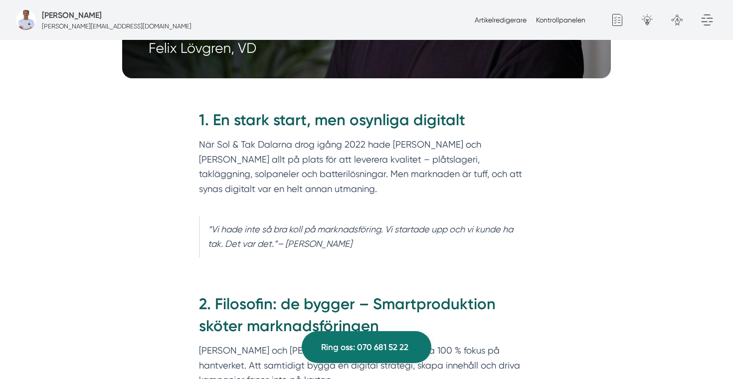
scroll to position [507, 0]
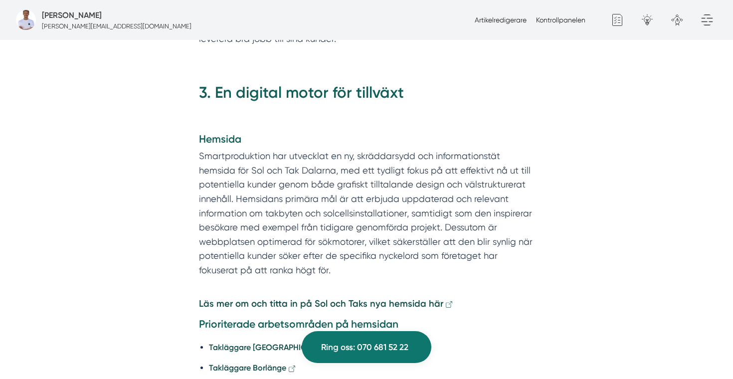
scroll to position [954, 0]
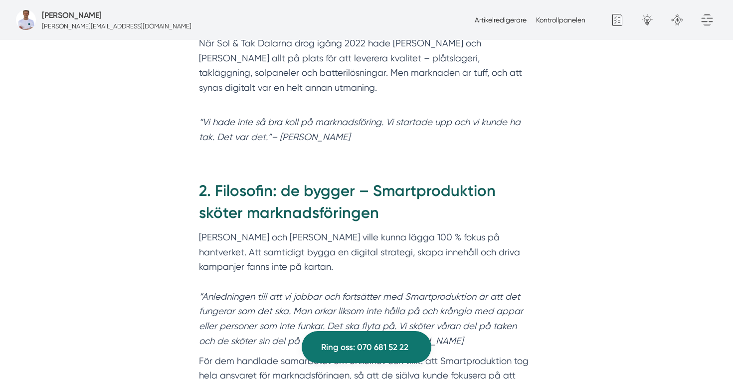
scroll to position [592, 0]
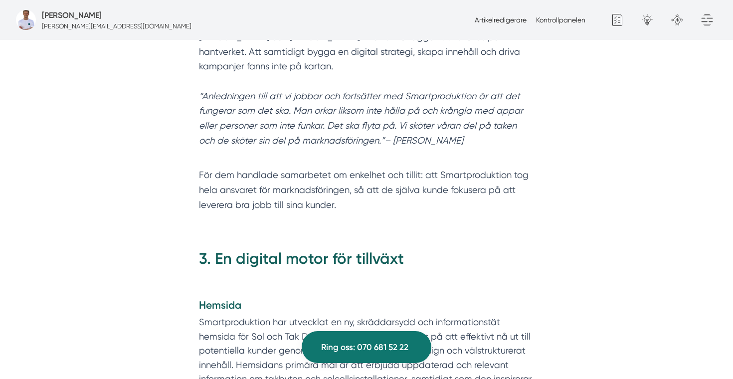
scroll to position [862, 0]
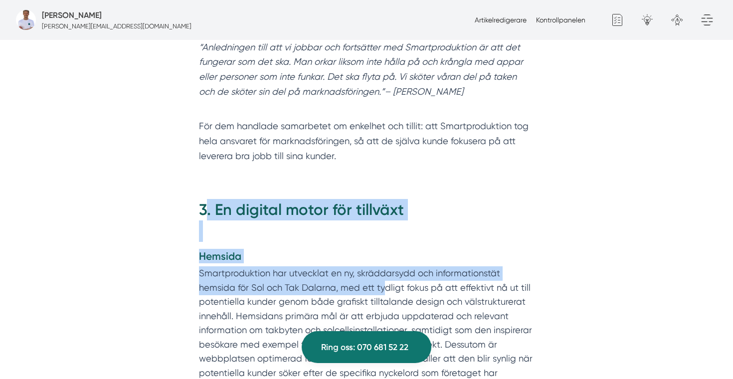
drag, startPoint x: 205, startPoint y: 185, endPoint x: 382, endPoint y: 270, distance: 197.2
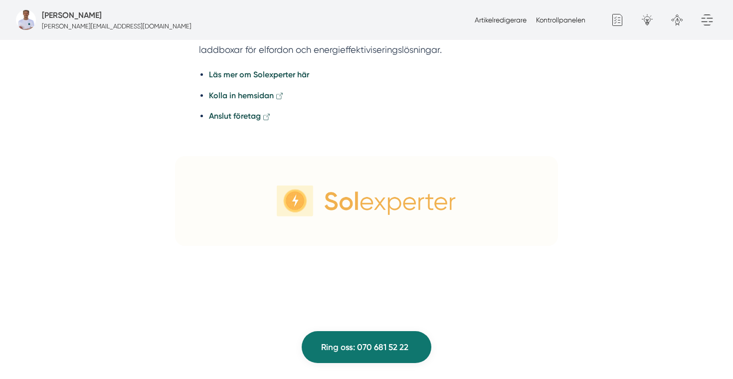
scroll to position [2672, 0]
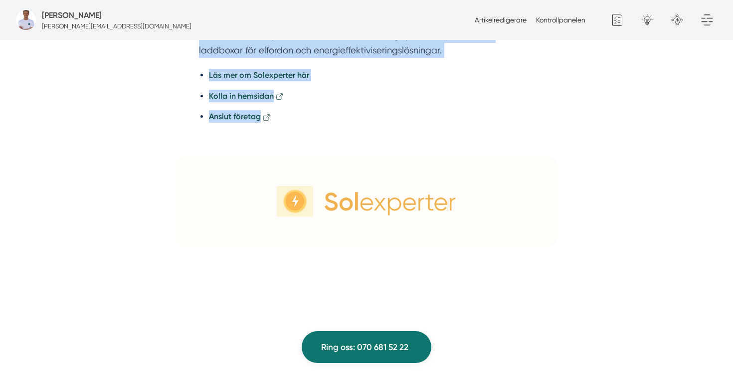
click at [286, 114] on ul "Läs mer om Solexperter här Kolla in hemsidan Anslut företag" at bounding box center [366, 98] width 335 height 72
copy div ". Lo ipsumdo sitam con adipisci Elitsed Doeiusmodtempor inc utlaboree do ma, al…"
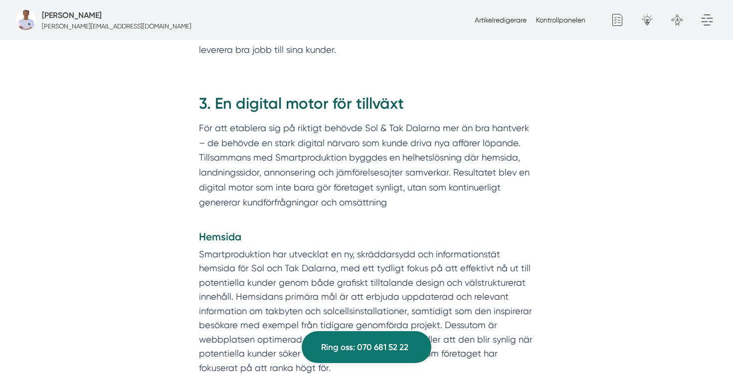
scroll to position [963, 0]
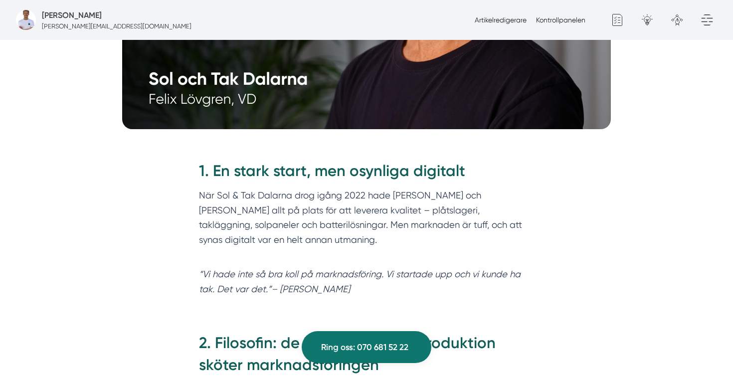
scroll to position [455, 0]
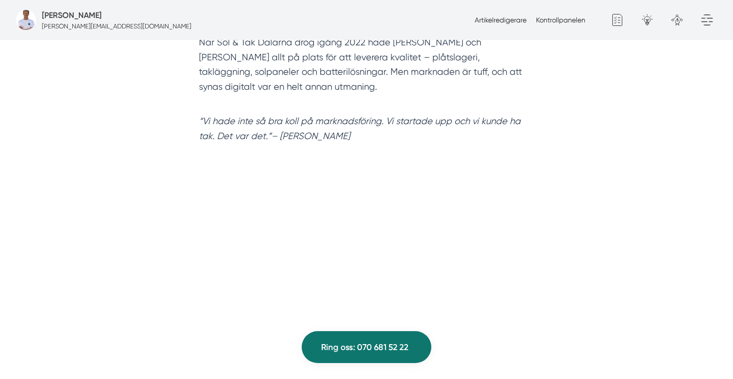
scroll to position [622, 0]
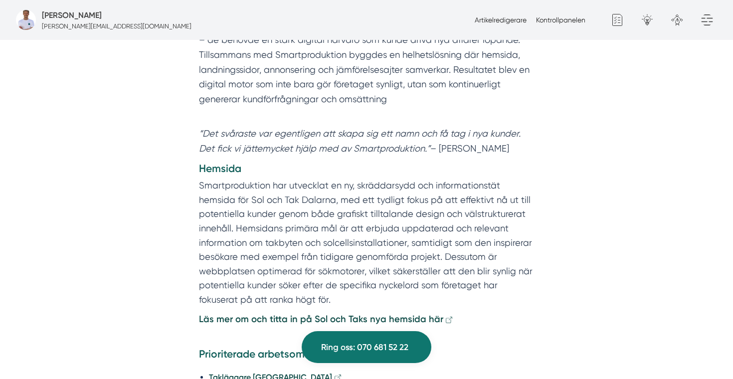
scroll to position [1313, 0]
click at [228, 162] on h4 "Hemsida" at bounding box center [366, 171] width 335 height 18
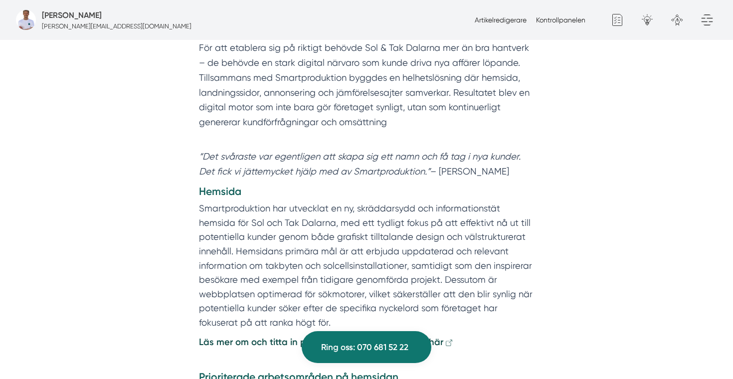
scroll to position [1289, 0]
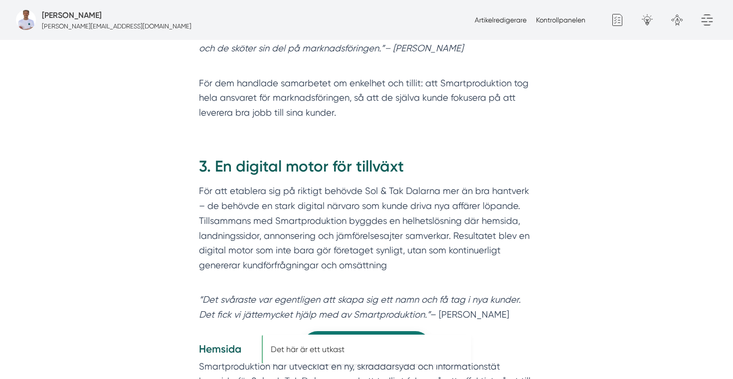
scroll to position [1138, 0]
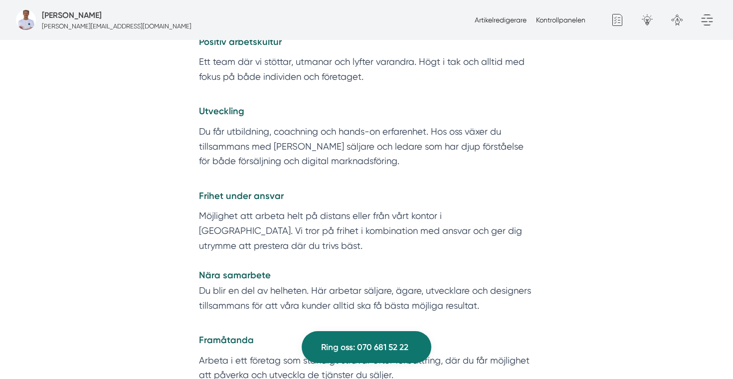
scroll to position [1941, 0]
